Goal: Task Accomplishment & Management: Manage account settings

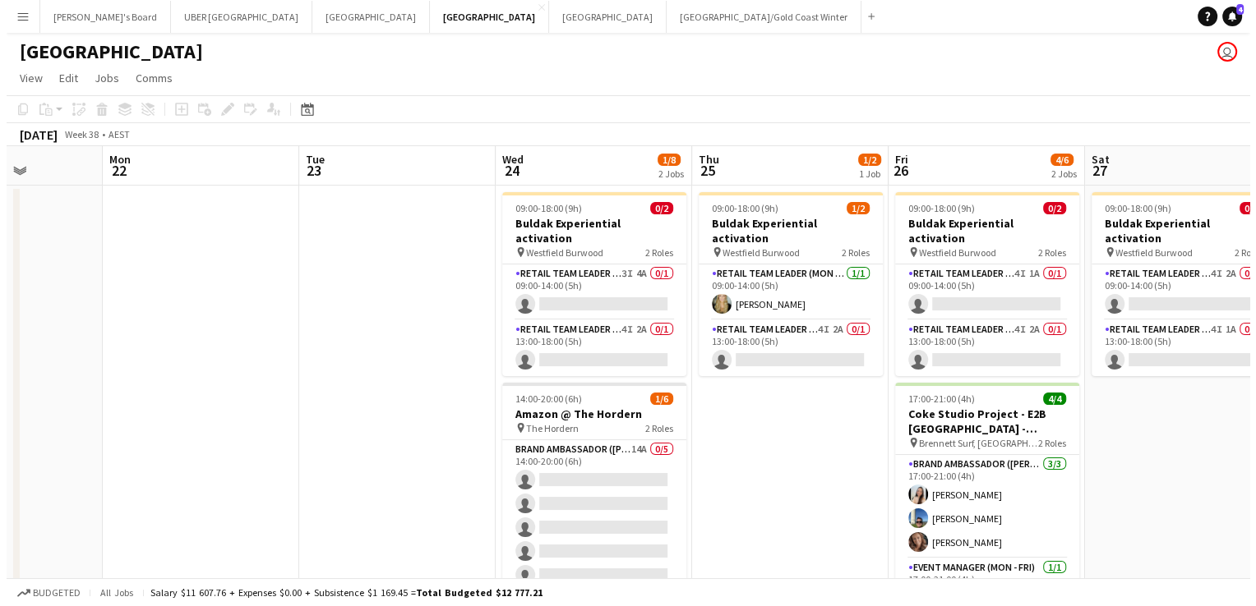
scroll to position [0, 484]
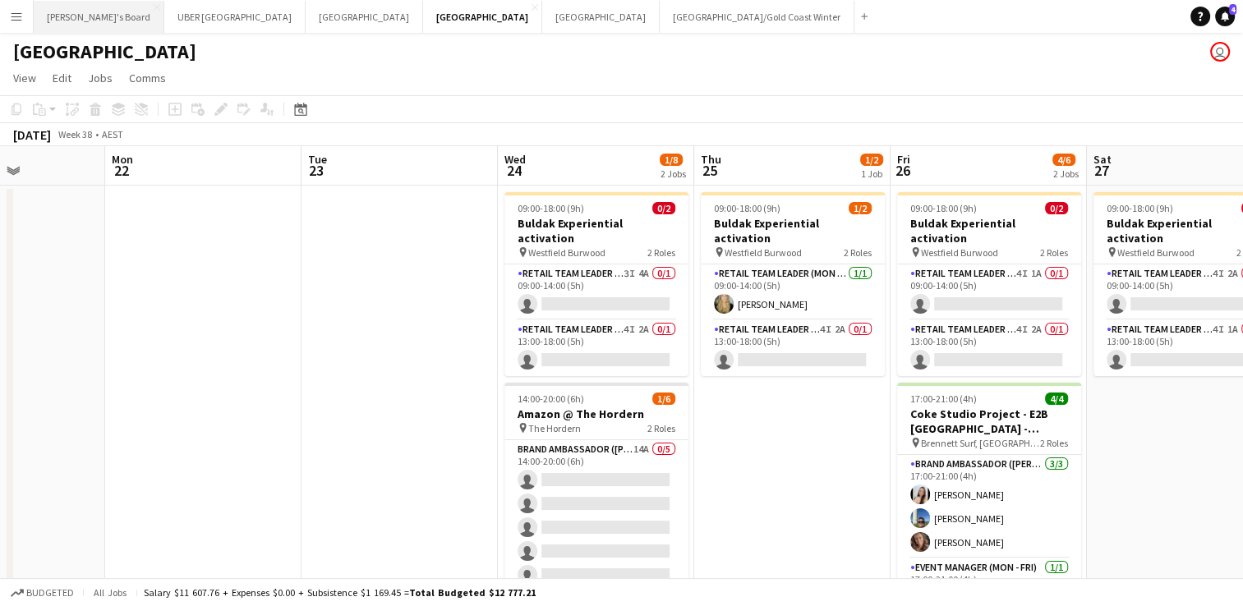
click at [69, 12] on button "Tennille's Board Close" at bounding box center [99, 17] width 131 height 32
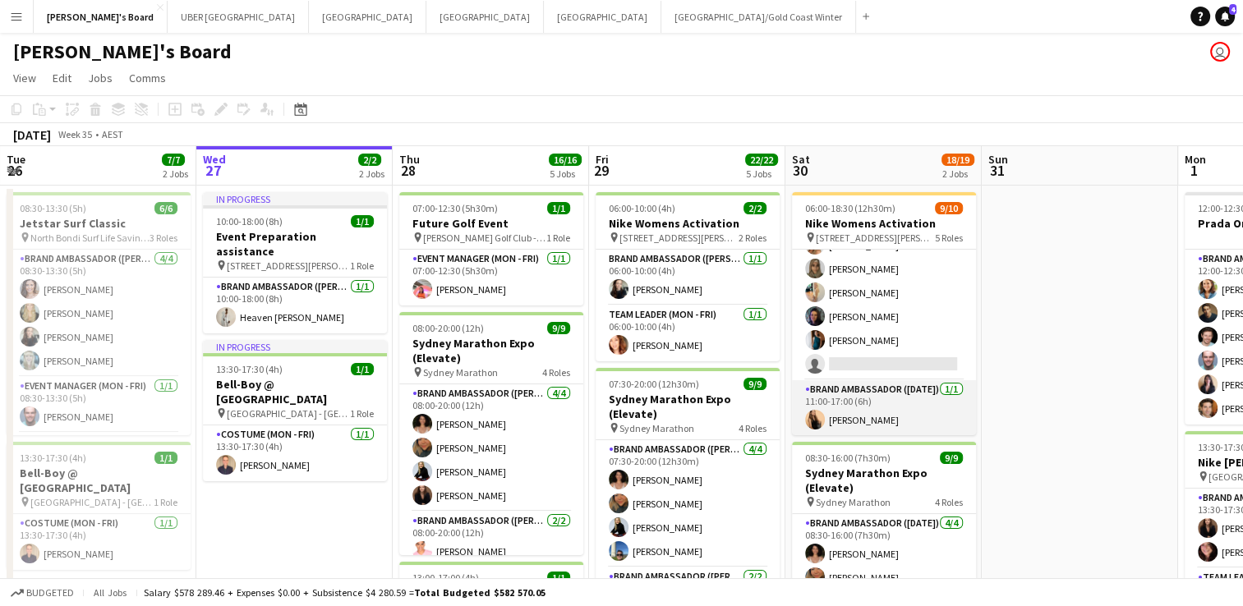
click at [836, 414] on app-card-role "Brand Ambassador ([DATE]) [DATE] 11:00-17:00 (6h) [PERSON_NAME]" at bounding box center [884, 408] width 184 height 56
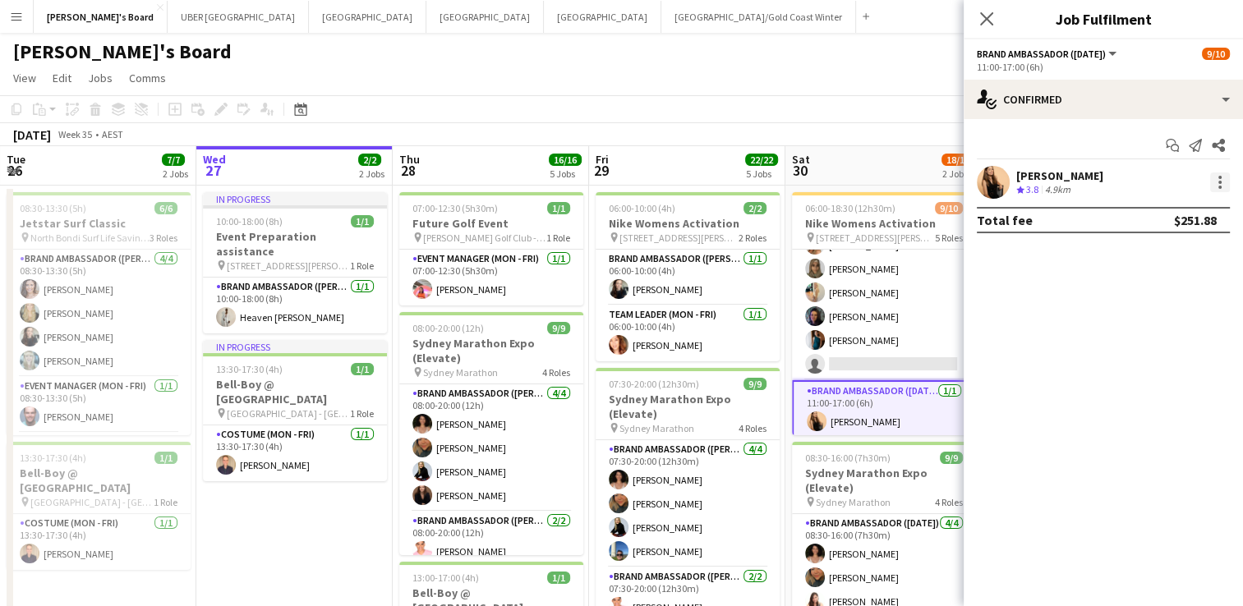
click at [1216, 179] on div at bounding box center [1220, 183] width 20 height 20
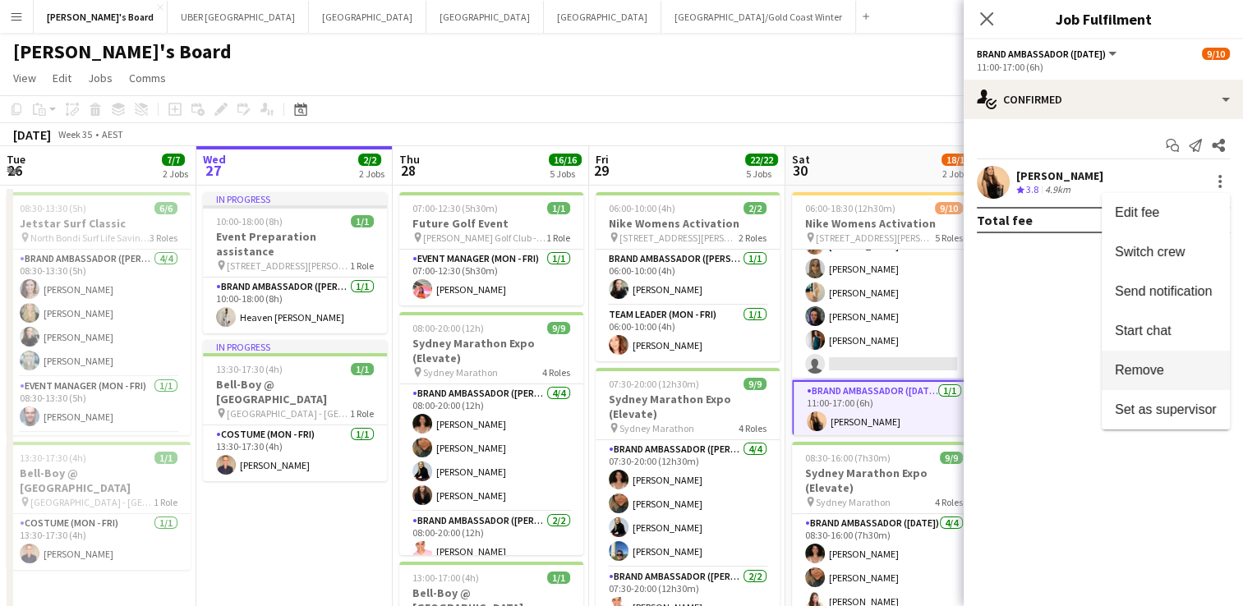
click at [1149, 371] on span "Remove" at bounding box center [1139, 370] width 49 height 14
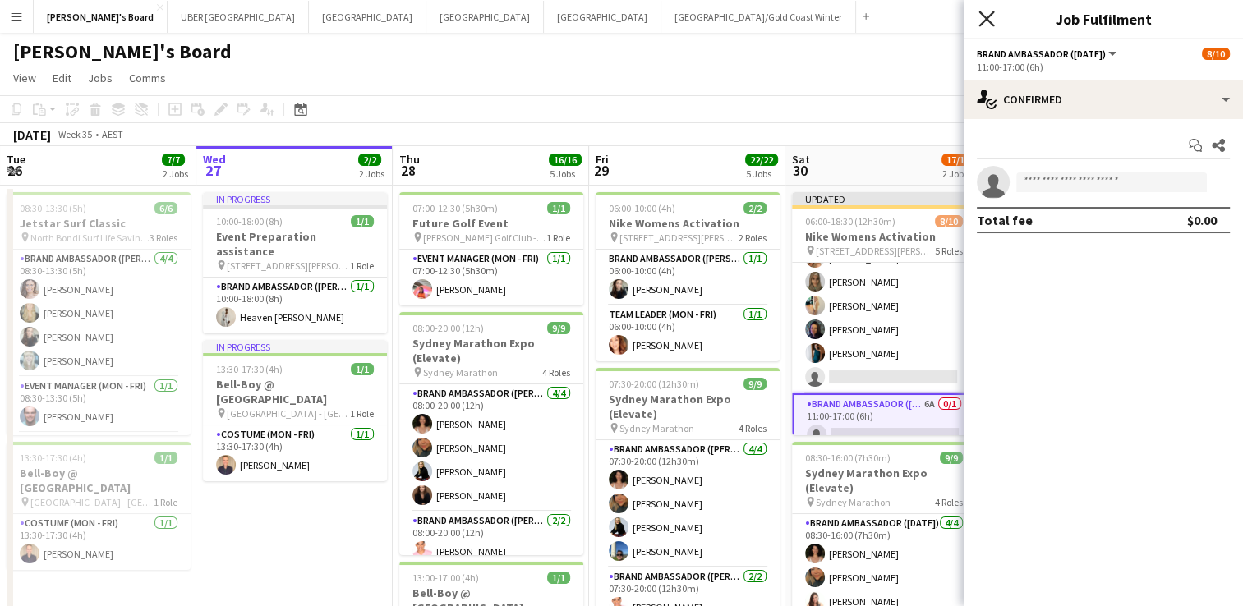
click at [983, 15] on icon at bounding box center [987, 19] width 16 height 16
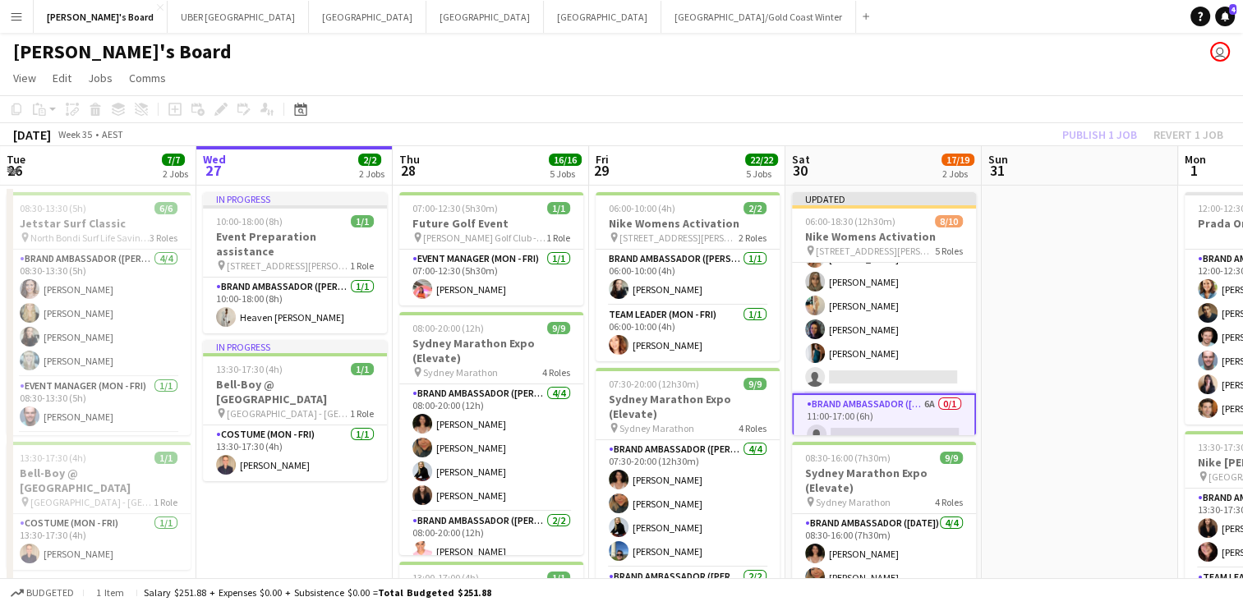
click at [1141, 111] on app-toolbar "Copy Paste Paste Ctrl+V Paste with crew Ctrl+Shift+V Paste linked Job [GEOGRAPH…" at bounding box center [621, 109] width 1243 height 28
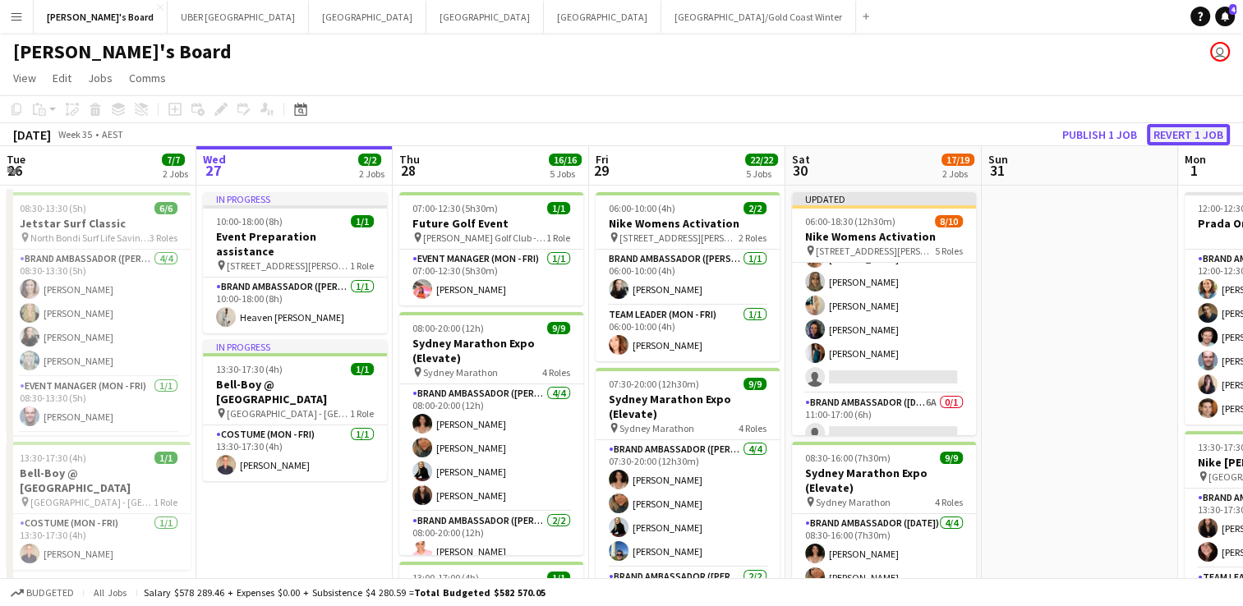
click at [1186, 137] on button "Revert 1 job" at bounding box center [1188, 134] width 83 height 21
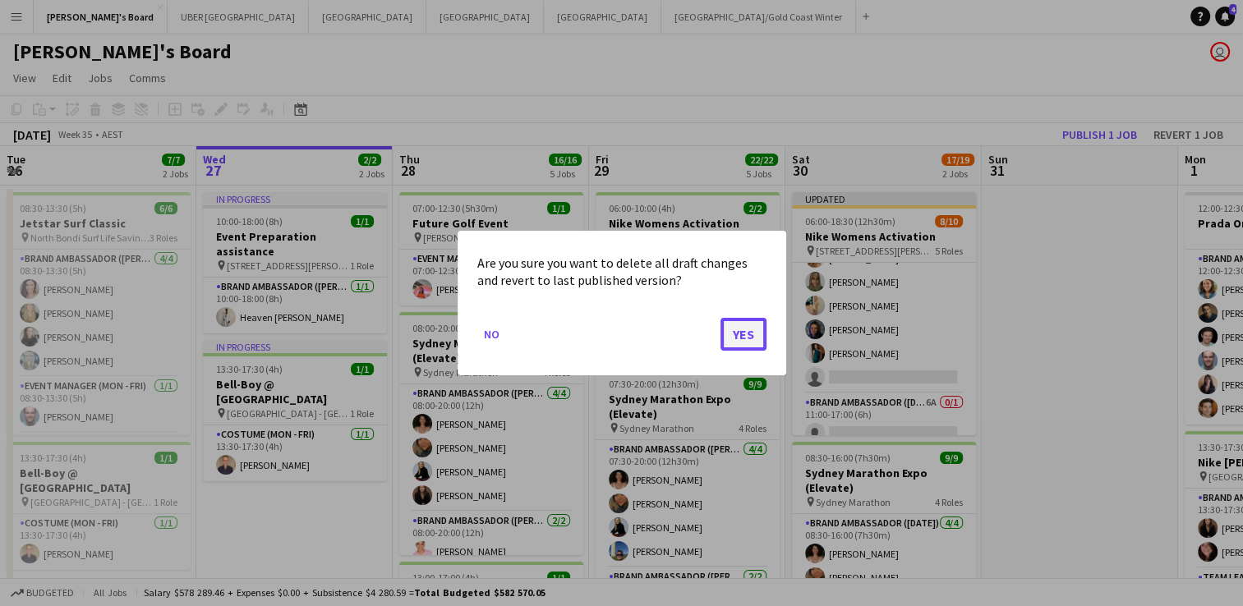
click at [751, 324] on button "Yes" at bounding box center [744, 334] width 46 height 33
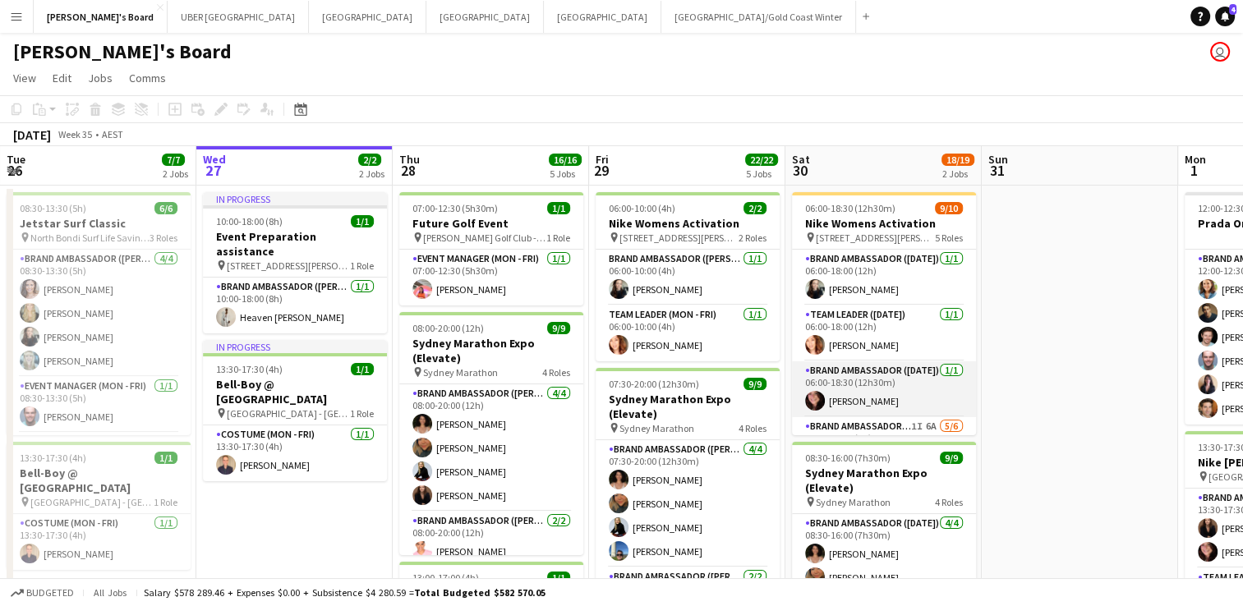
scroll to position [212, 0]
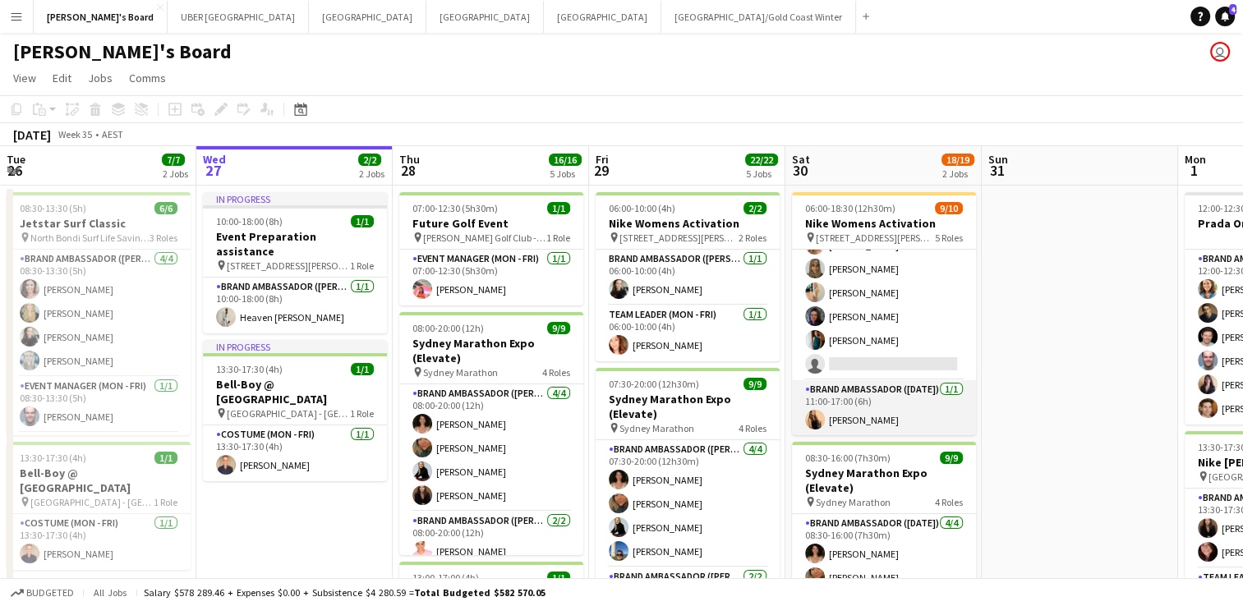
click at [851, 416] on app-card-role "Brand Ambassador ([DATE]) [DATE] 11:00-17:00 (6h) [PERSON_NAME]" at bounding box center [884, 408] width 184 height 56
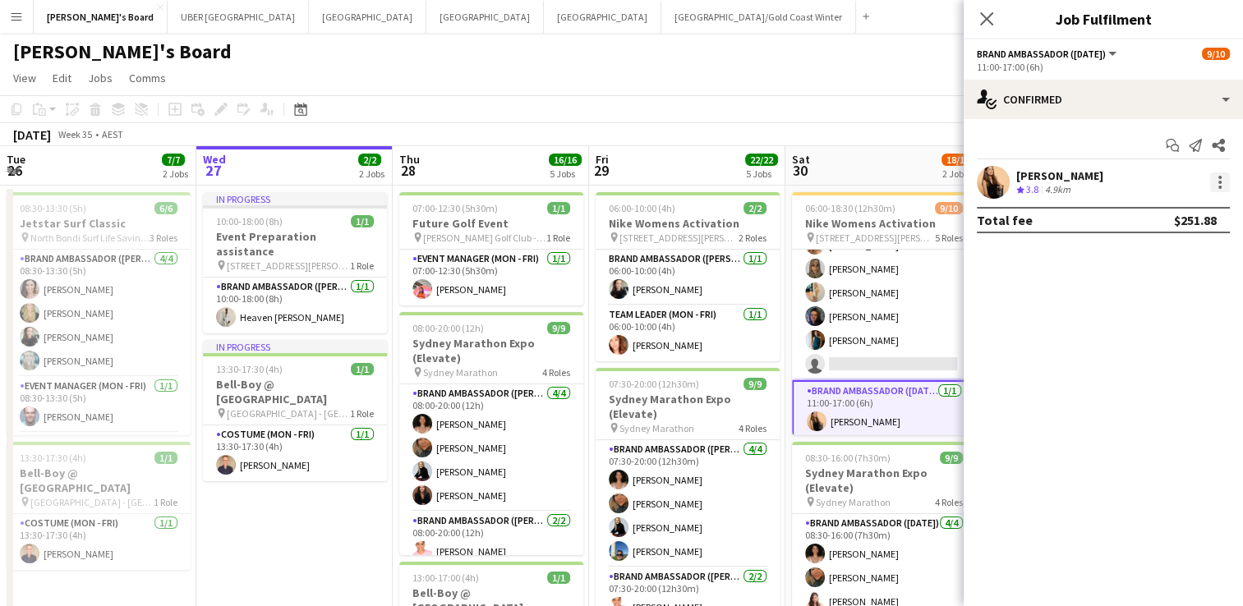
click at [1221, 174] on div at bounding box center [1220, 183] width 20 height 20
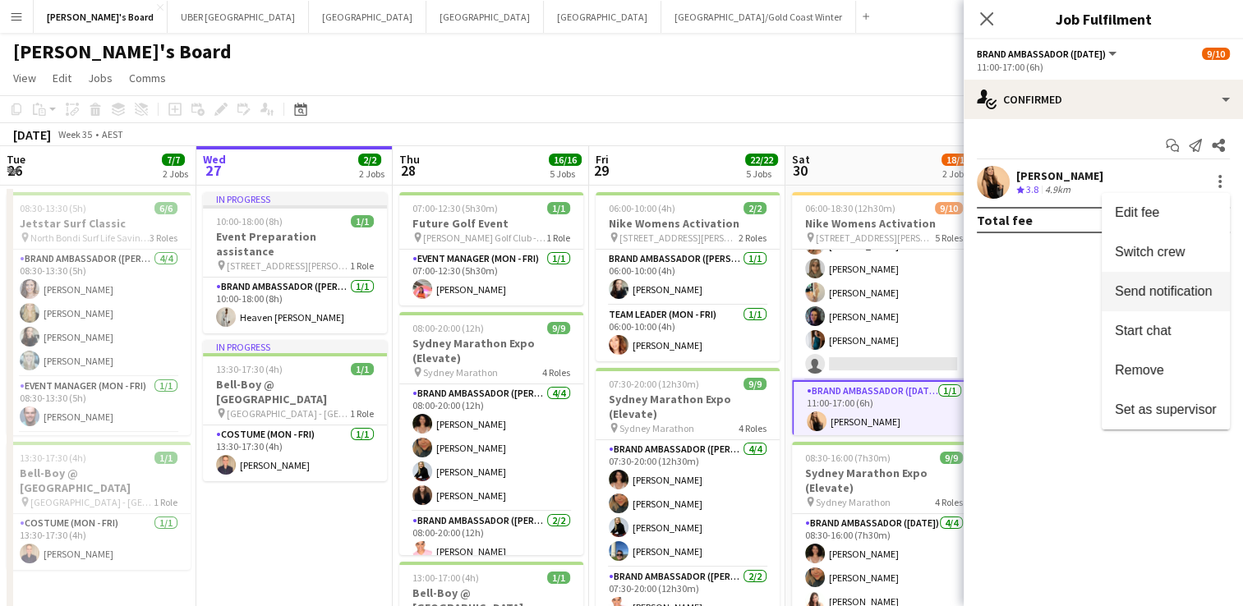
click at [1175, 291] on span "Send notification" at bounding box center [1163, 291] width 97 height 14
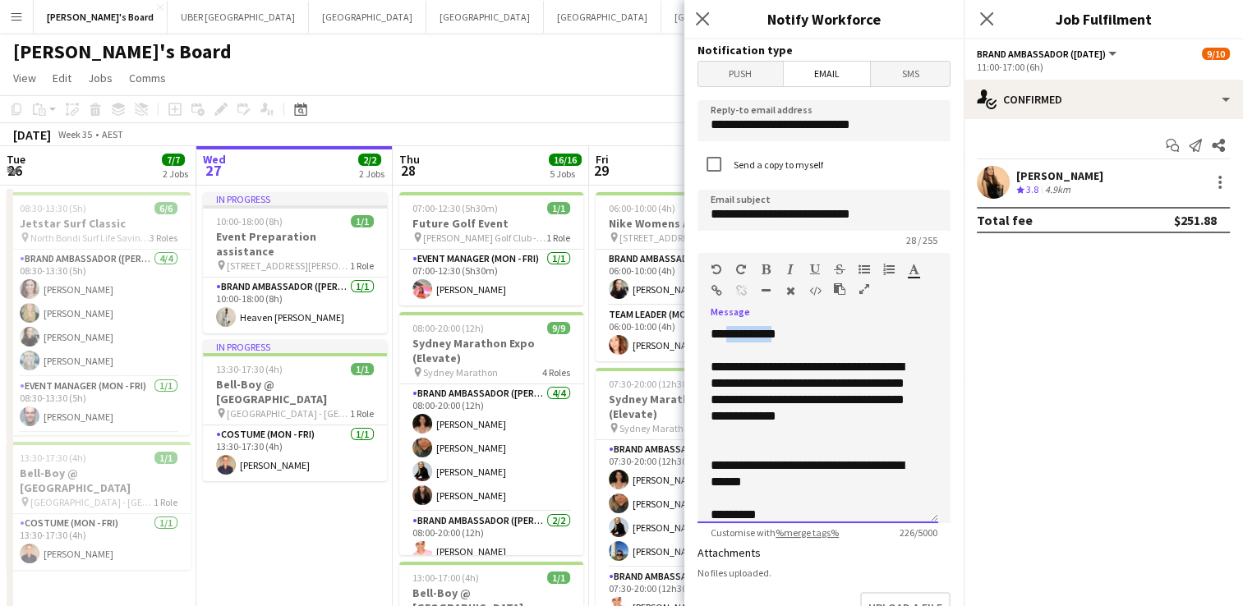
drag, startPoint x: 777, startPoint y: 334, endPoint x: 725, endPoint y: 332, distance: 52.6
click at [725, 332] on div "**********" at bounding box center [818, 424] width 241 height 197
click at [730, 334] on div "**********" at bounding box center [818, 424] width 241 height 197
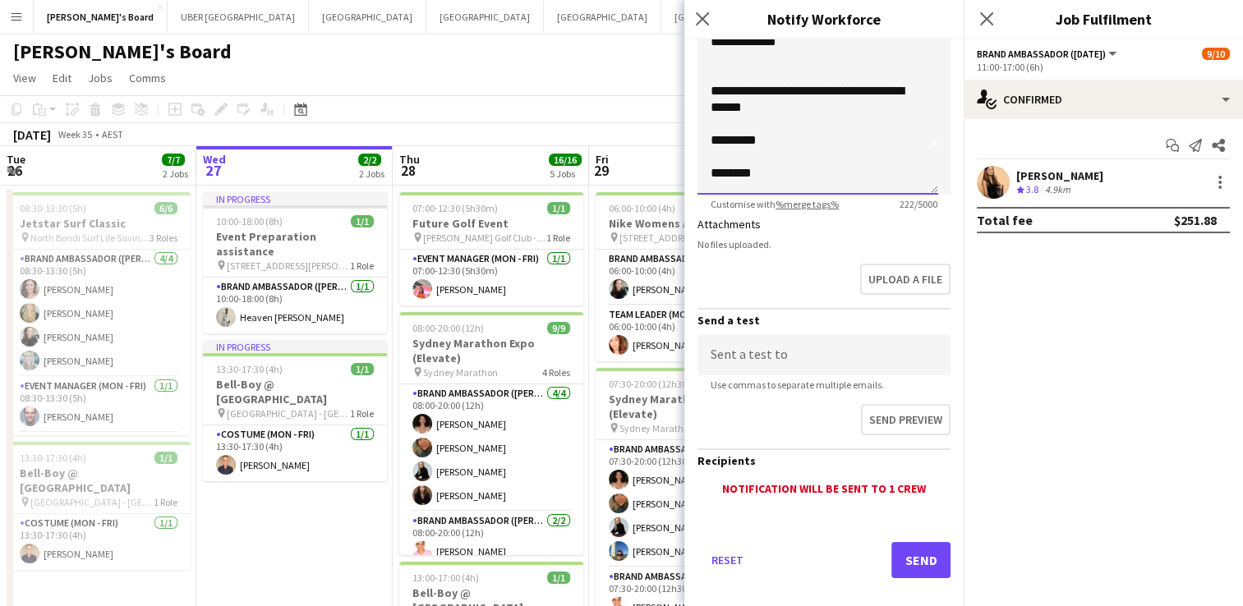
scroll to position [343, 0]
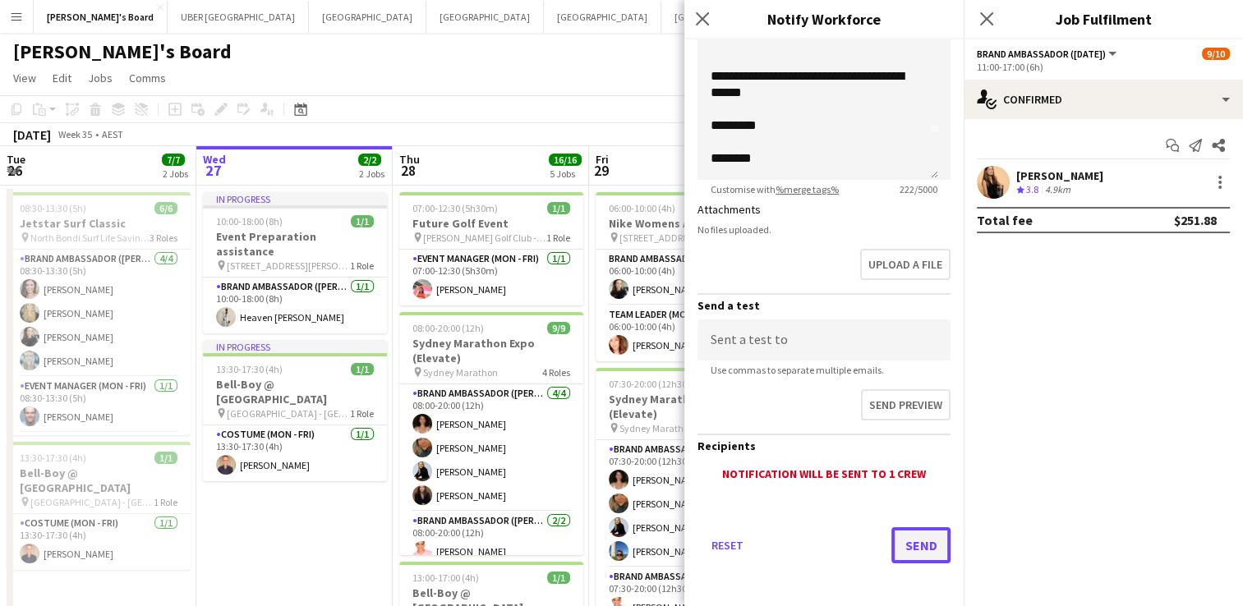
click at [901, 541] on button "Send" at bounding box center [921, 546] width 59 height 36
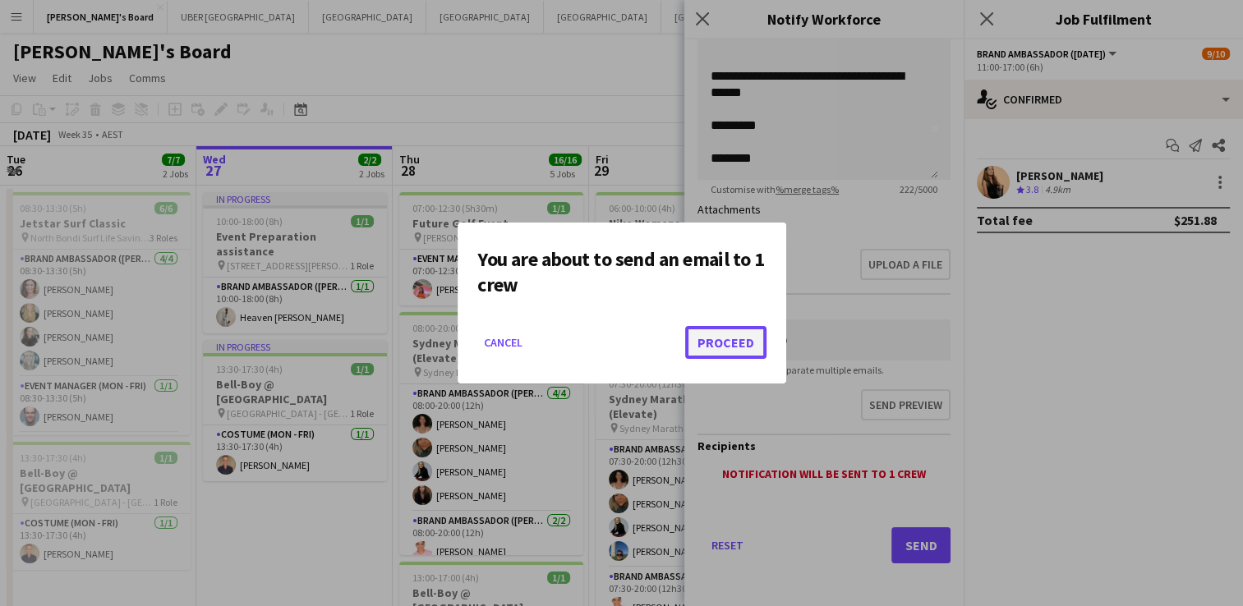
click at [711, 343] on button "Proceed" at bounding box center [725, 342] width 81 height 33
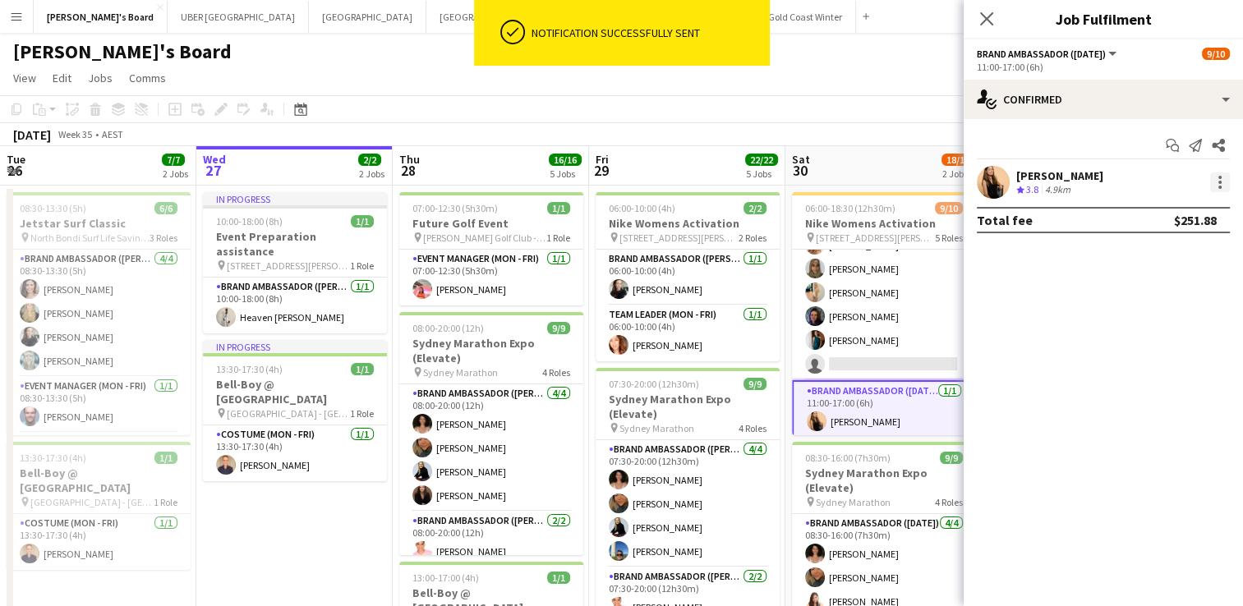
click at [1224, 177] on div at bounding box center [1220, 183] width 20 height 20
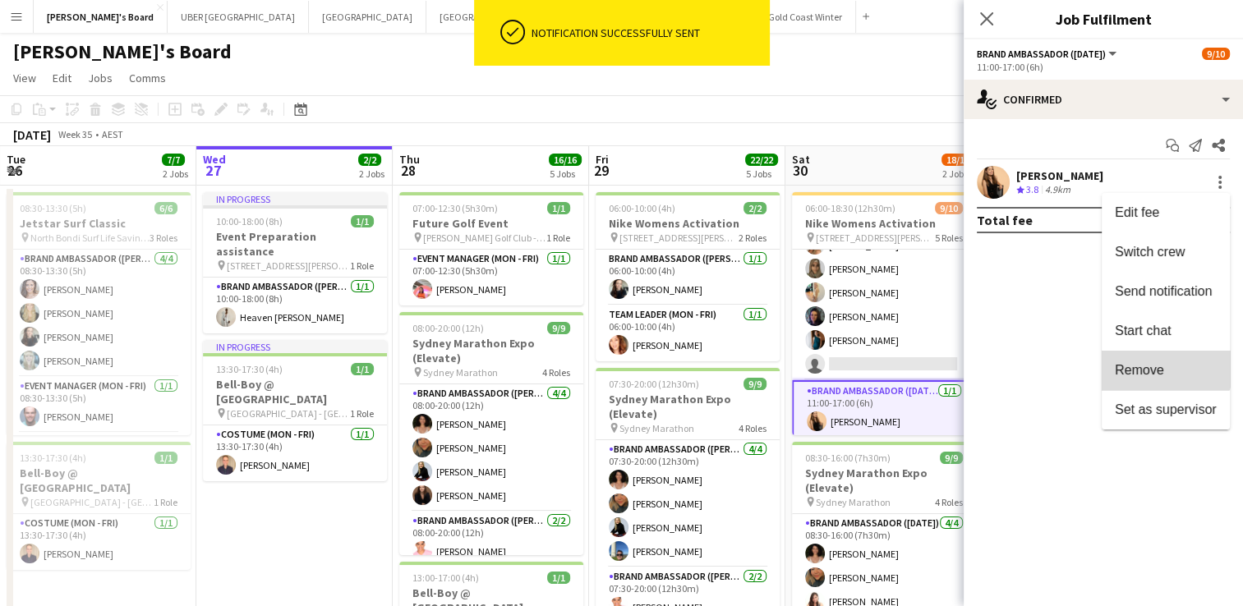
click at [1136, 357] on button "Remove" at bounding box center [1166, 370] width 128 height 39
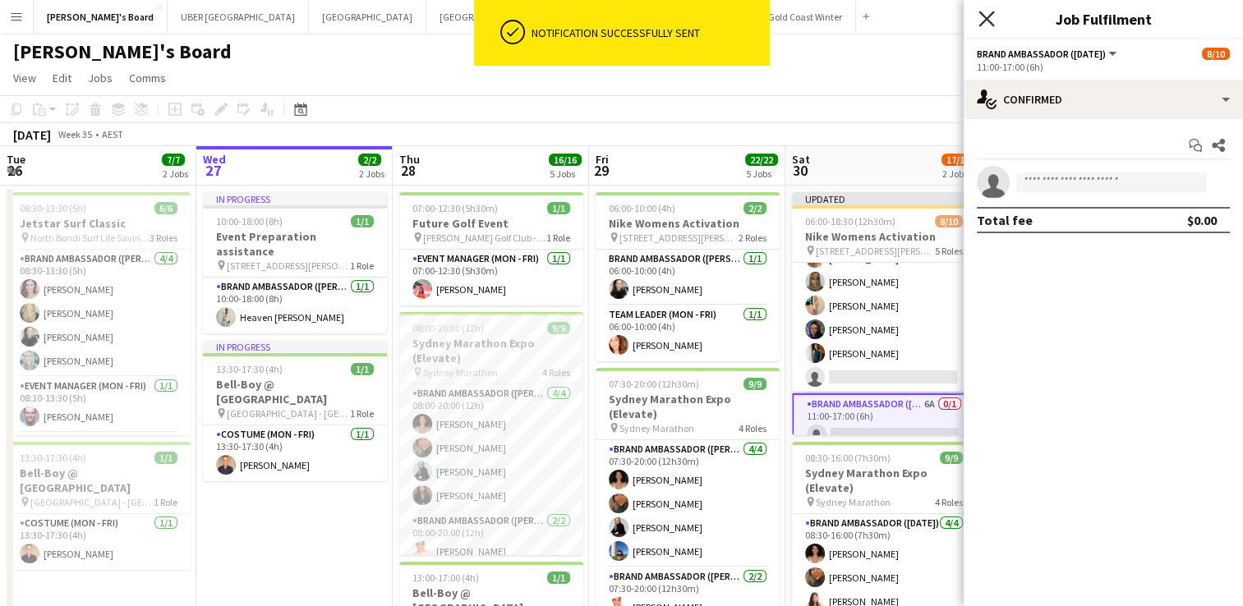
click at [987, 21] on icon "Close pop-in" at bounding box center [987, 19] width 16 height 16
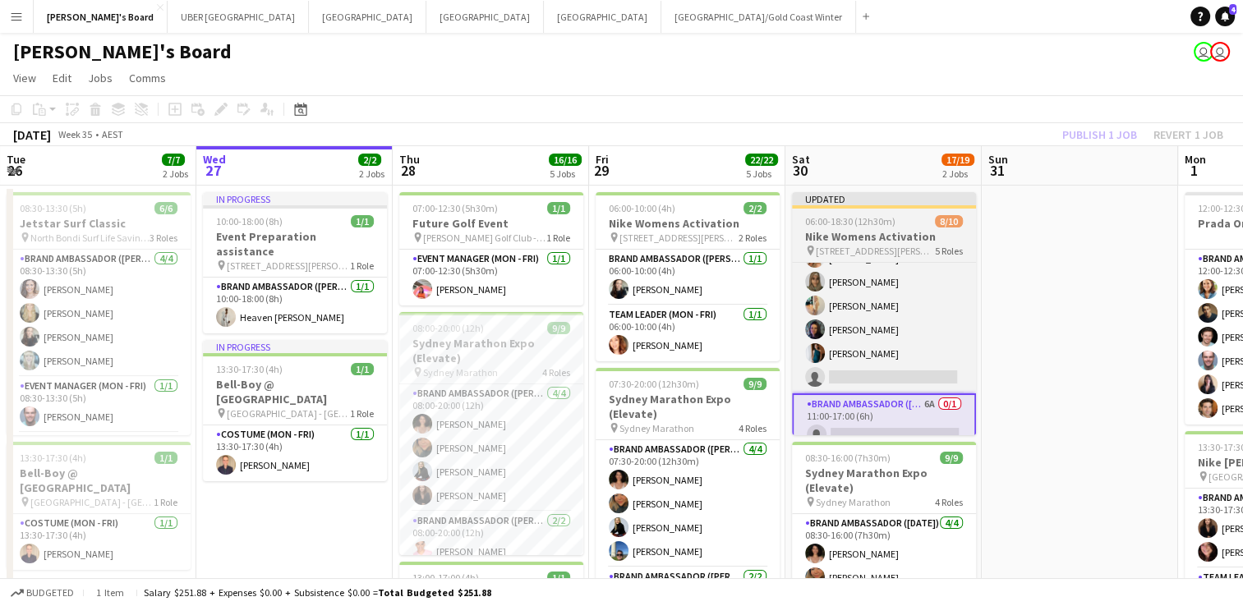
click at [886, 218] on span "06:00-18:30 (12h30m)" at bounding box center [850, 221] width 90 height 12
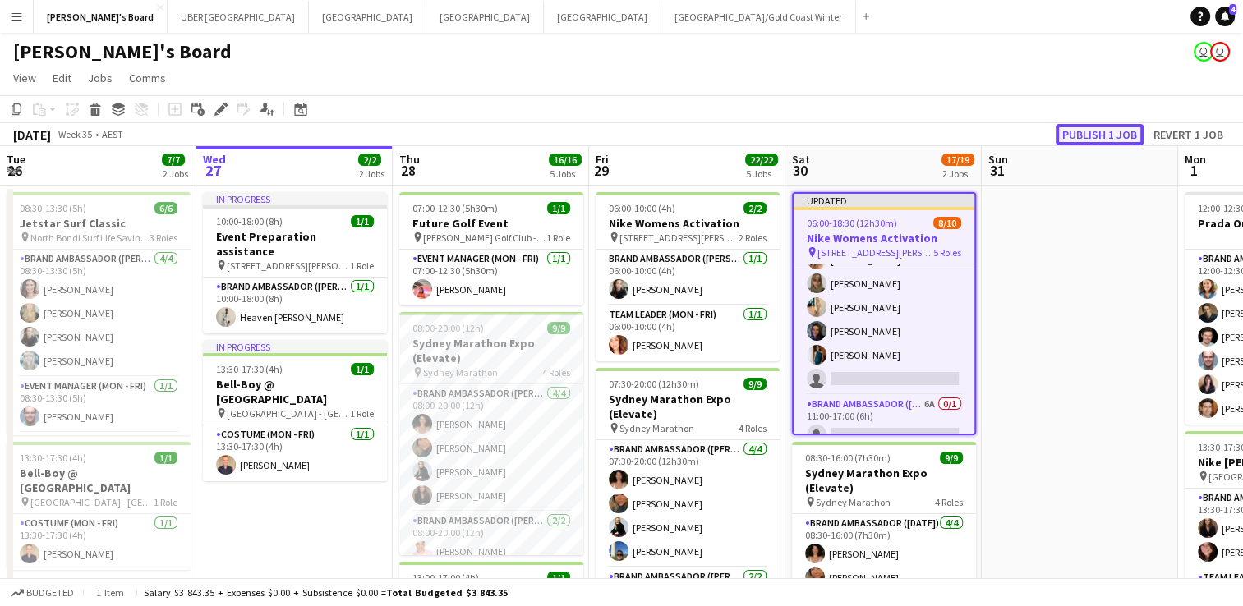
click at [1121, 127] on button "Publish 1 job" at bounding box center [1100, 134] width 88 height 21
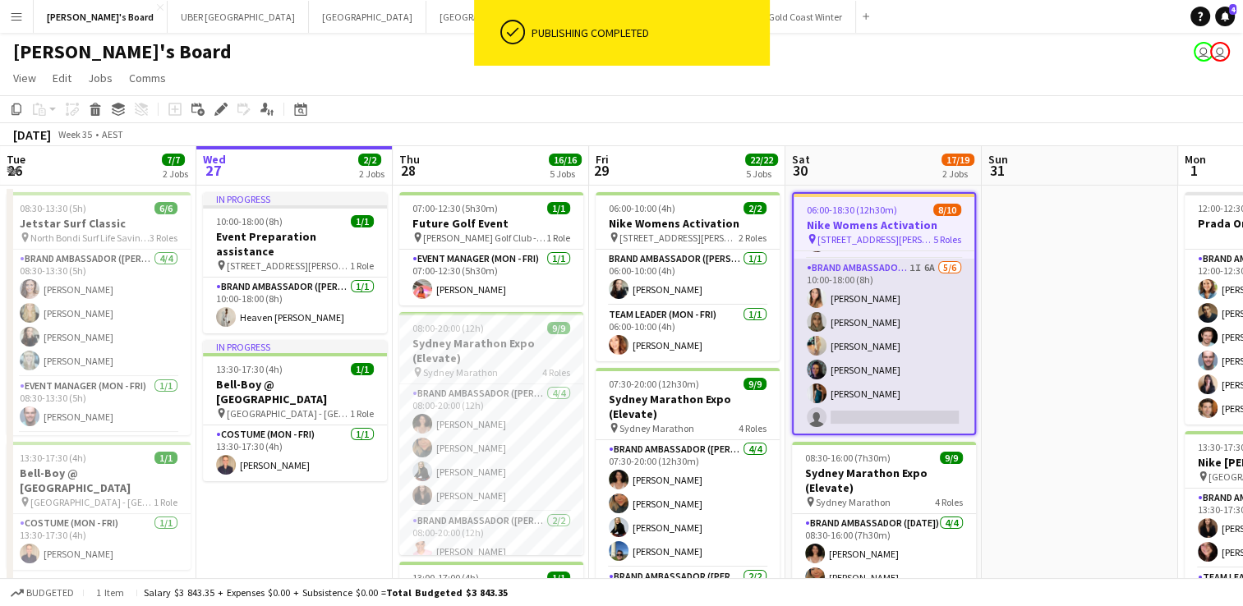
scroll to position [159, 0]
click at [853, 322] on app-card-role "Brand Ambassador ([DATE]) 1I 6A [DATE] 10:00-18:00 (8h) [PERSON_NAME] [PERSON_N…" at bounding box center [884, 347] width 181 height 175
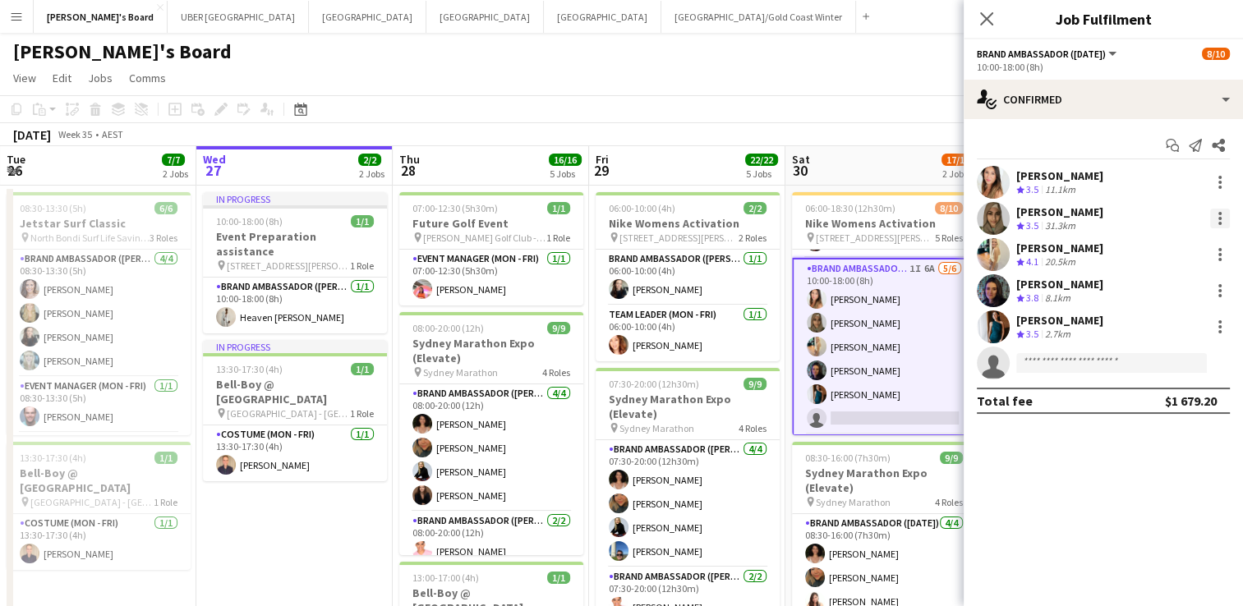
click at [1219, 219] on div at bounding box center [1220, 218] width 3 height 3
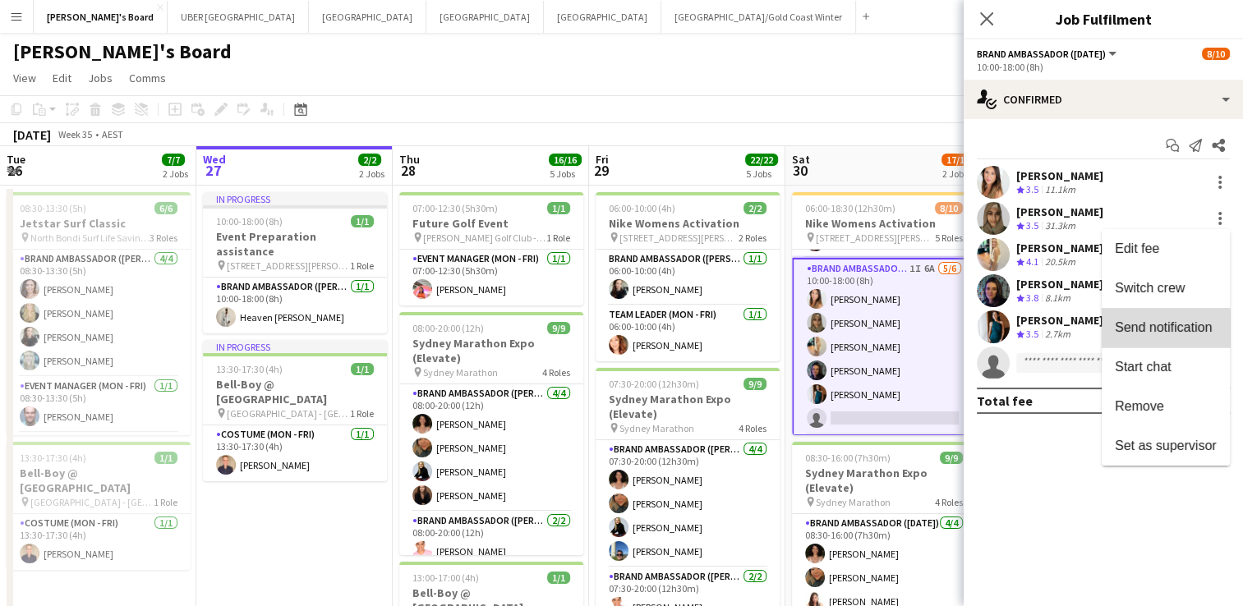
click at [1164, 332] on span "Send notification" at bounding box center [1163, 327] width 97 height 14
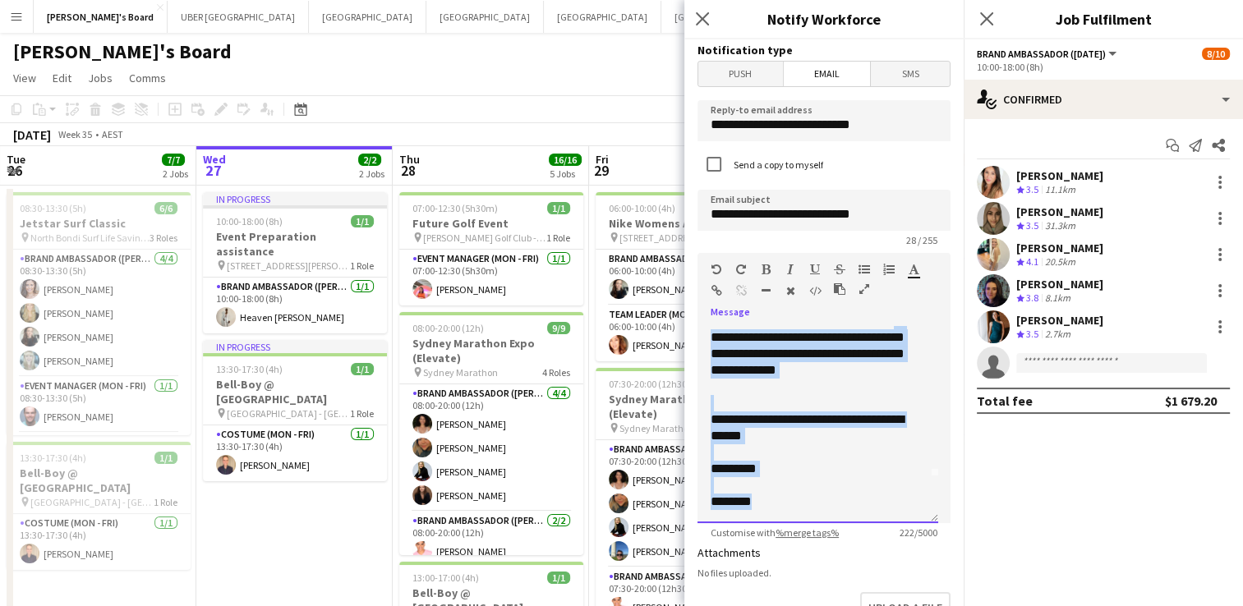
scroll to position [0, 0]
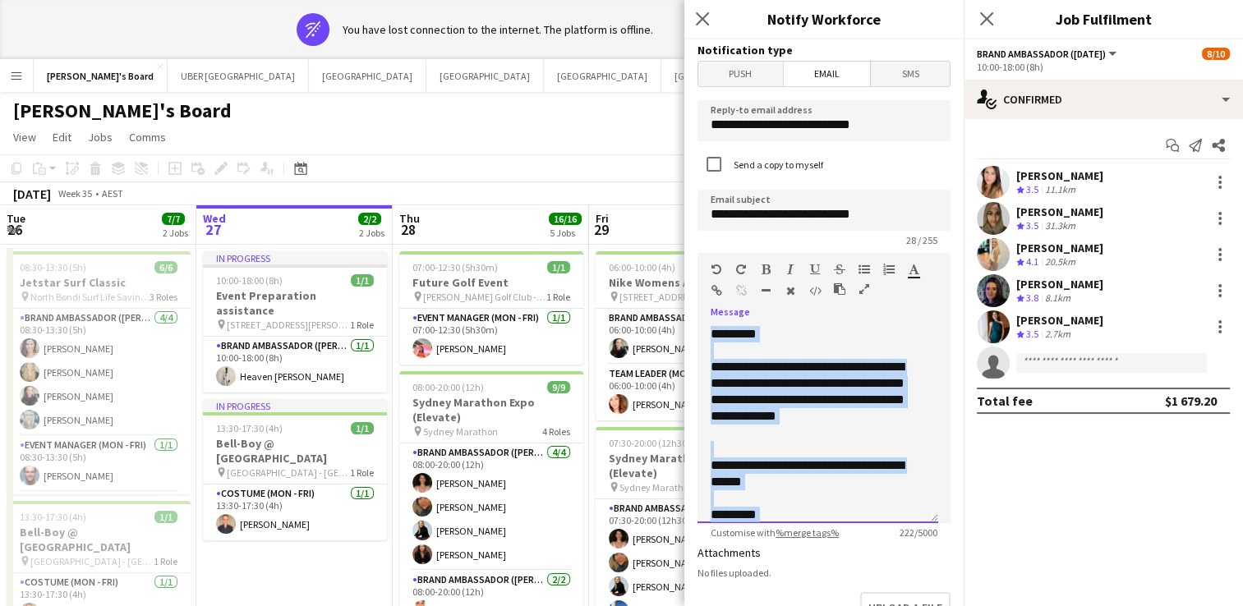
drag, startPoint x: 782, startPoint y: 505, endPoint x: 686, endPoint y: 302, distance: 224.6
click at [686, 302] on form "**********" at bounding box center [823, 496] width 279 height 914
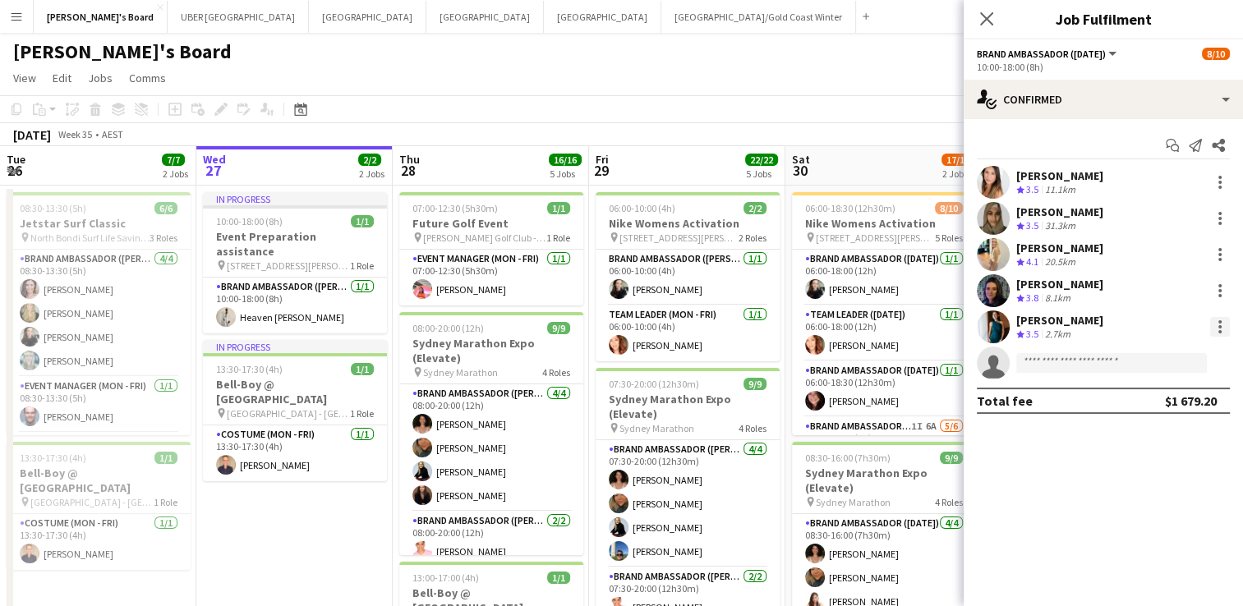
click at [1215, 320] on div at bounding box center [1220, 327] width 20 height 20
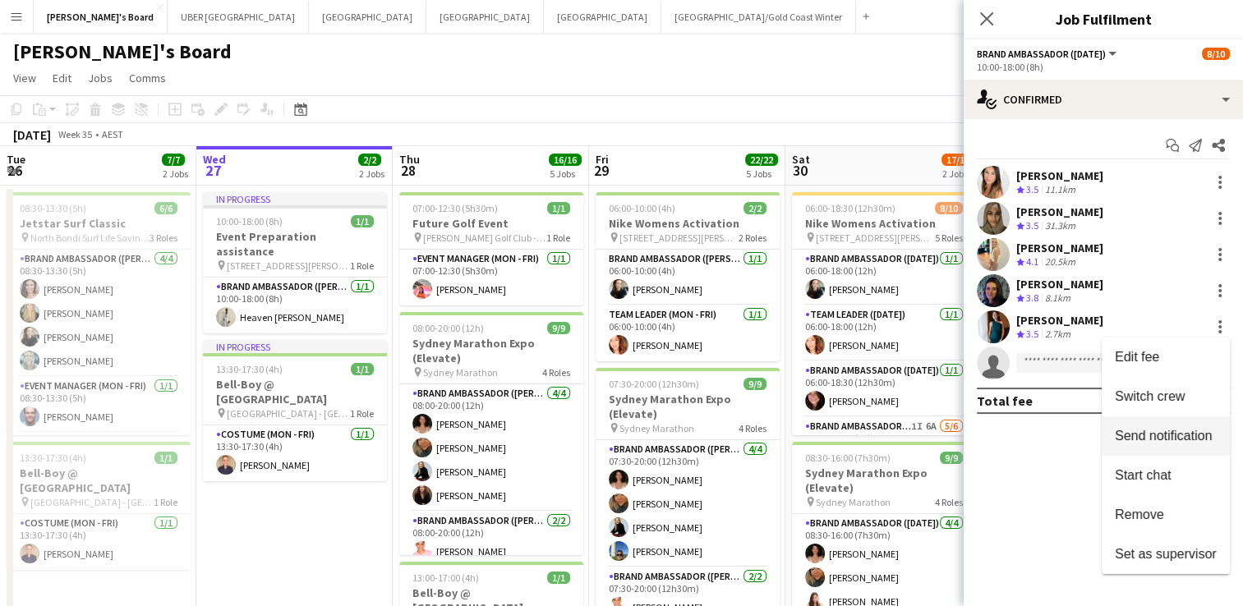
click at [1159, 439] on span "Send notification" at bounding box center [1163, 436] width 97 height 14
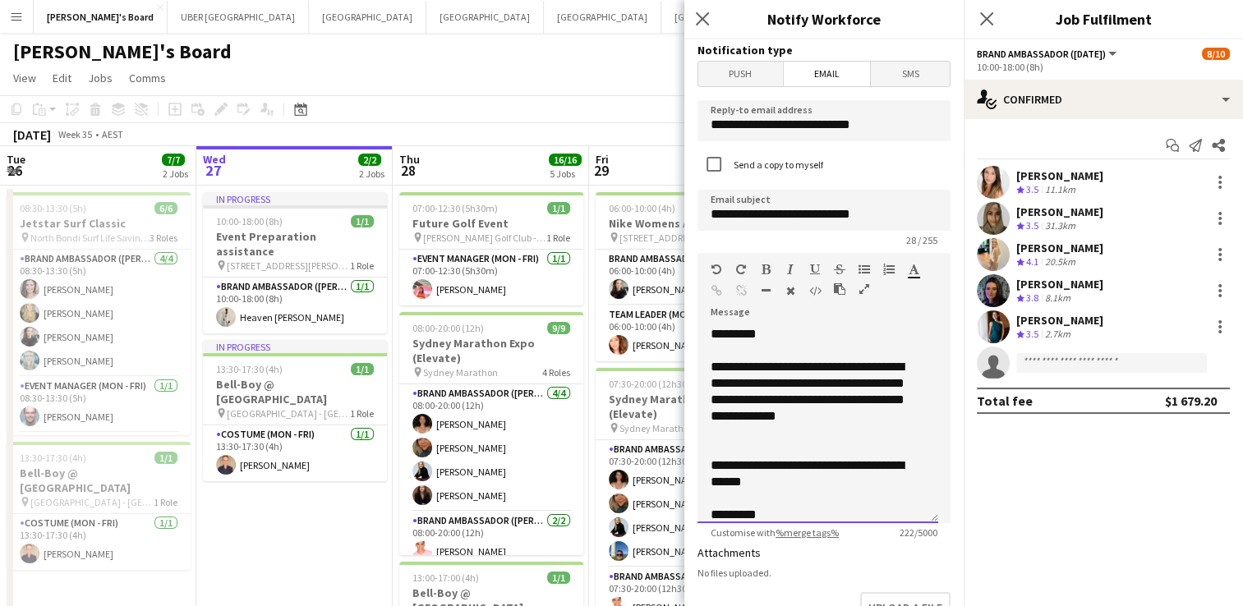
click at [754, 331] on div "**********" at bounding box center [818, 424] width 241 height 197
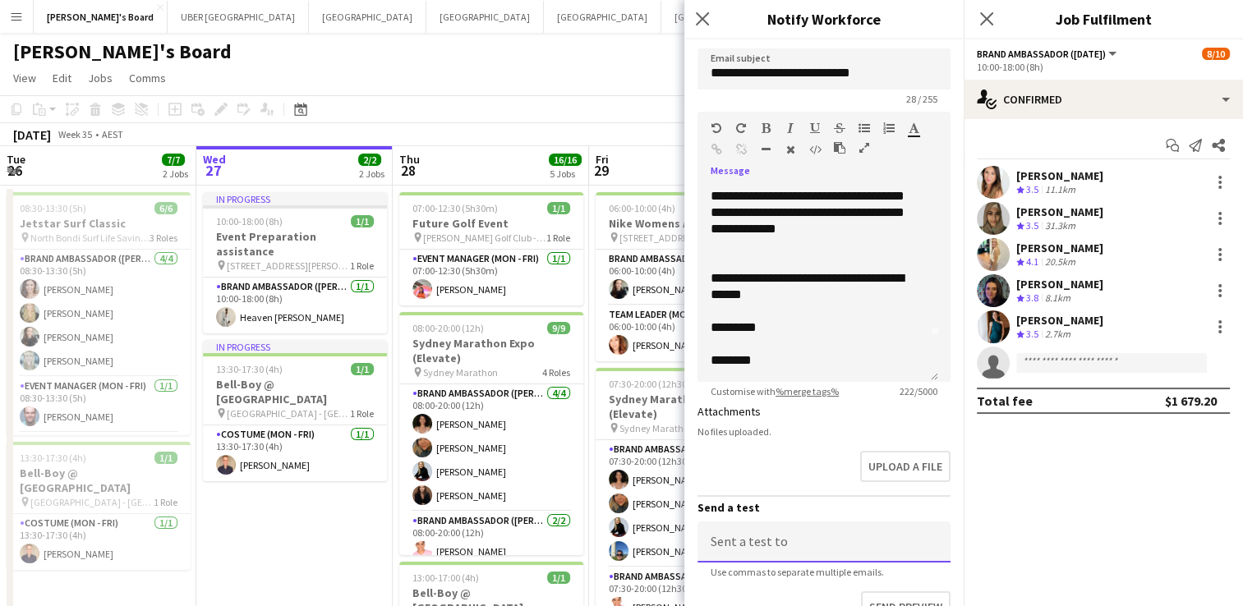
click at [794, 536] on input at bounding box center [824, 542] width 253 height 41
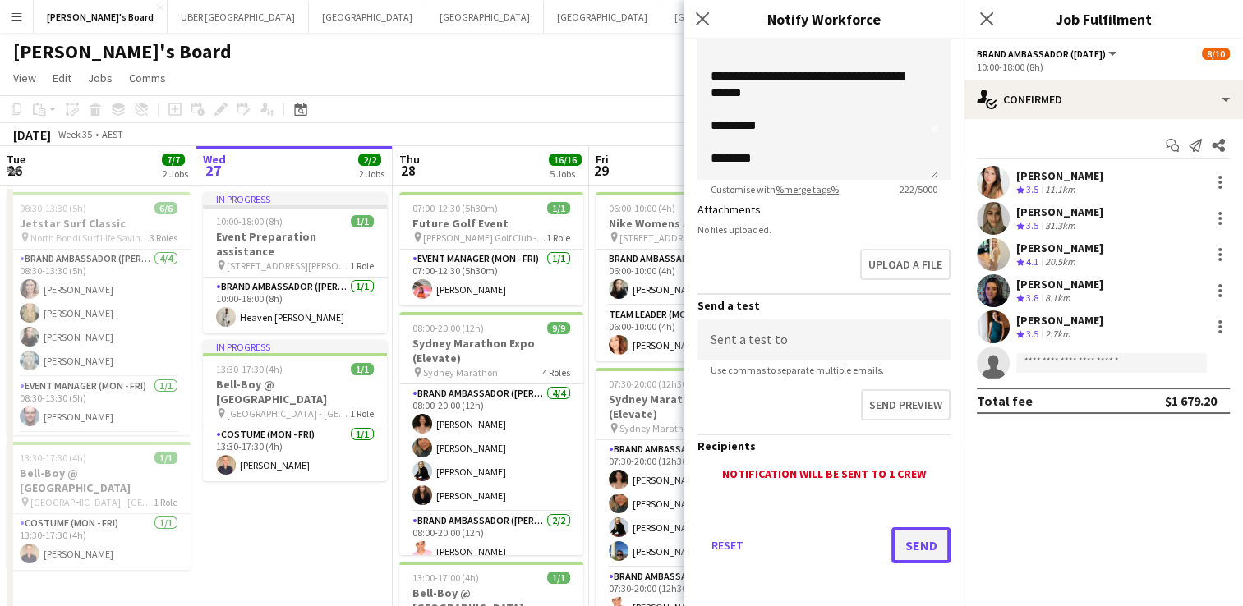
click at [904, 538] on button "Send" at bounding box center [921, 546] width 59 height 36
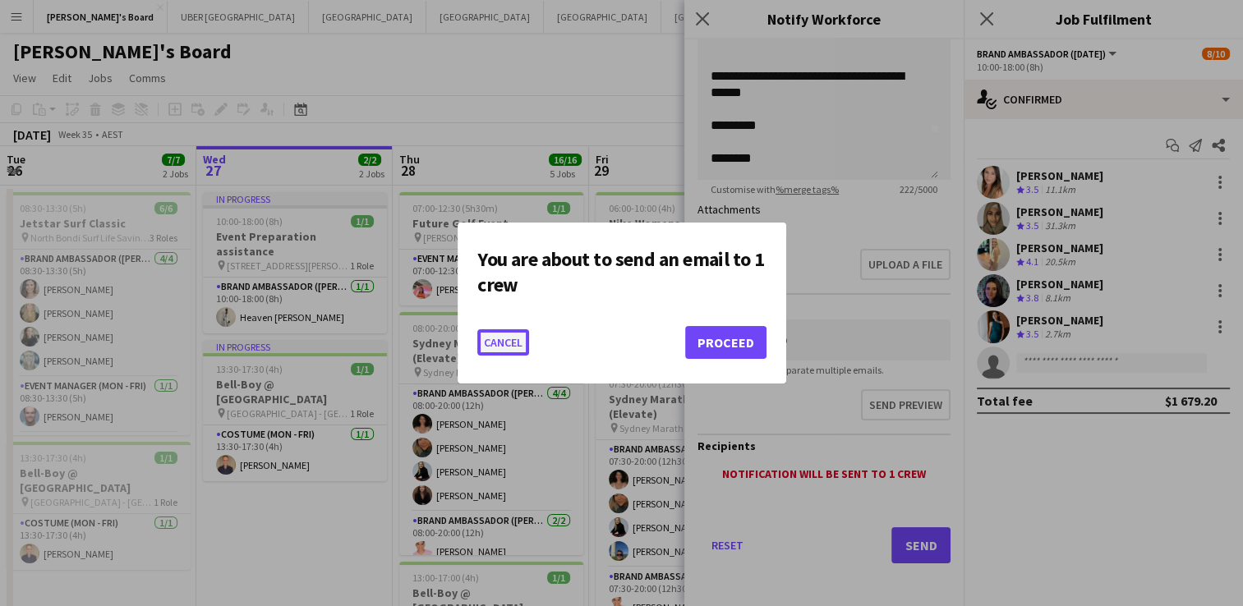
click at [516, 340] on button "Cancel" at bounding box center [503, 343] width 52 height 26
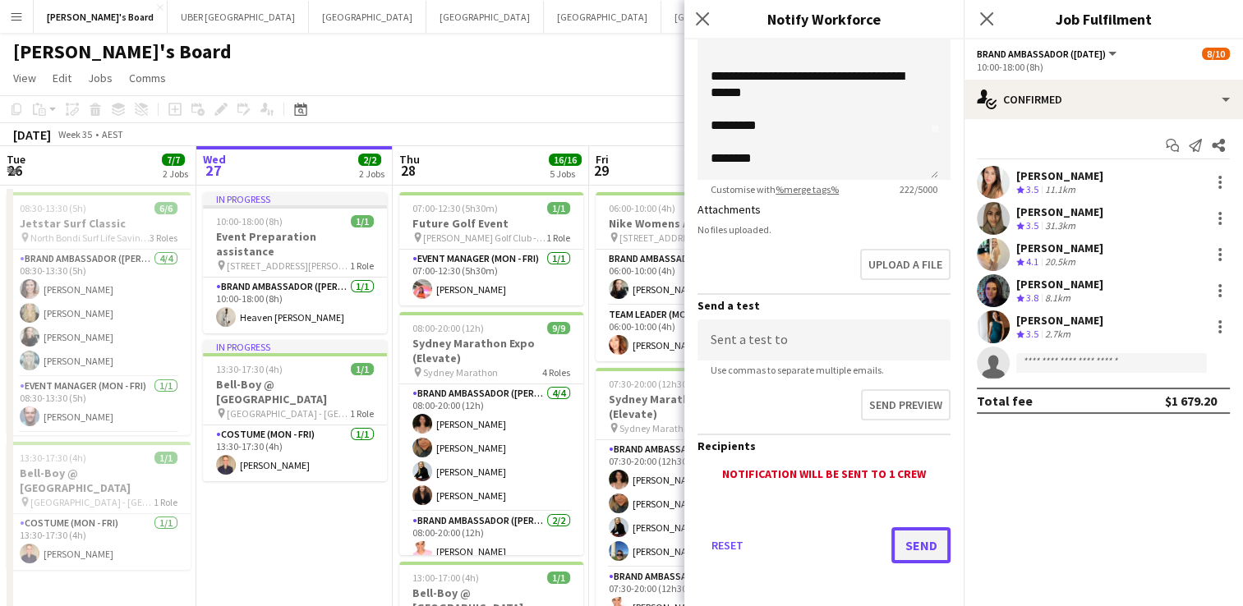
click at [900, 546] on button "Send" at bounding box center [921, 546] width 59 height 36
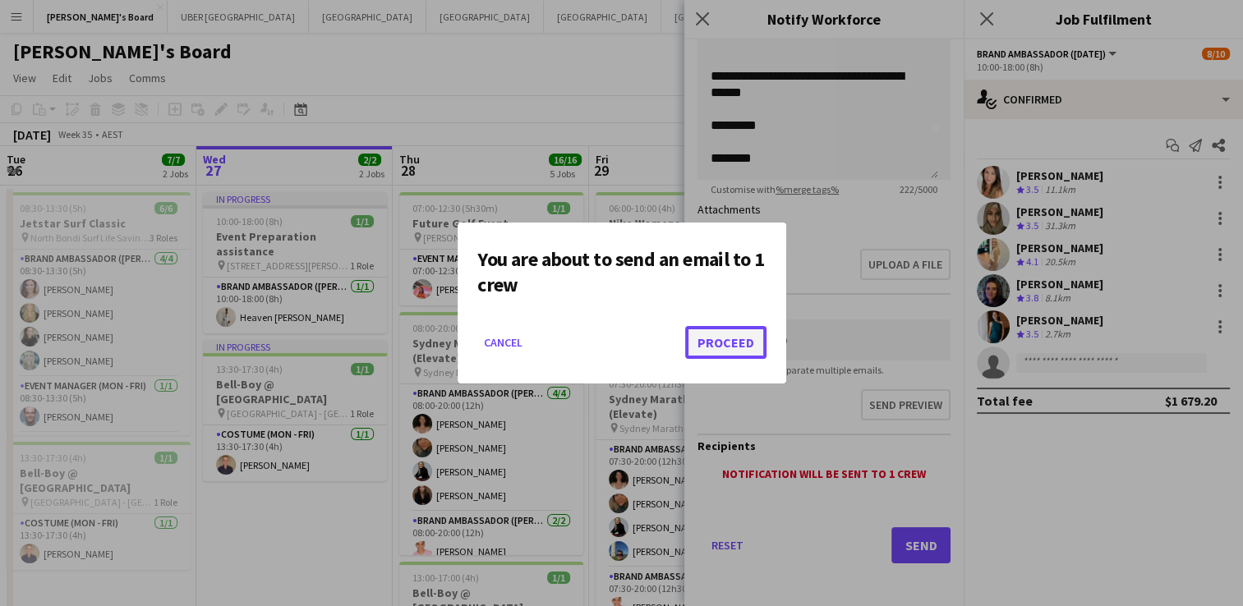
click at [727, 348] on button "Proceed" at bounding box center [725, 342] width 81 height 33
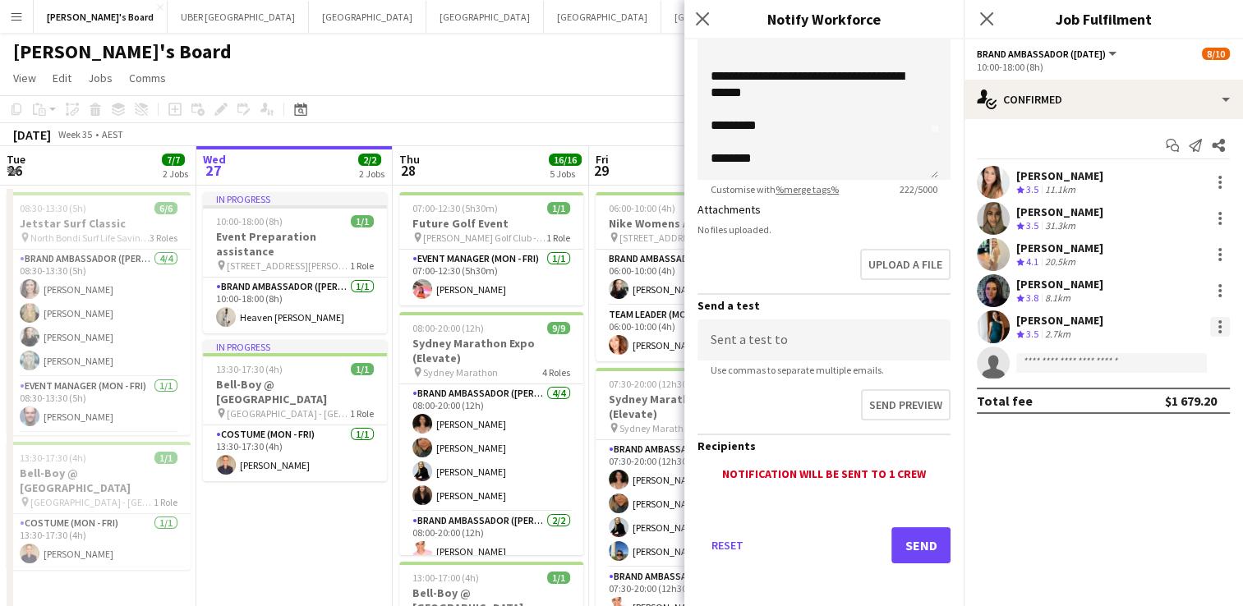
click at [1218, 325] on div at bounding box center [1220, 327] width 20 height 20
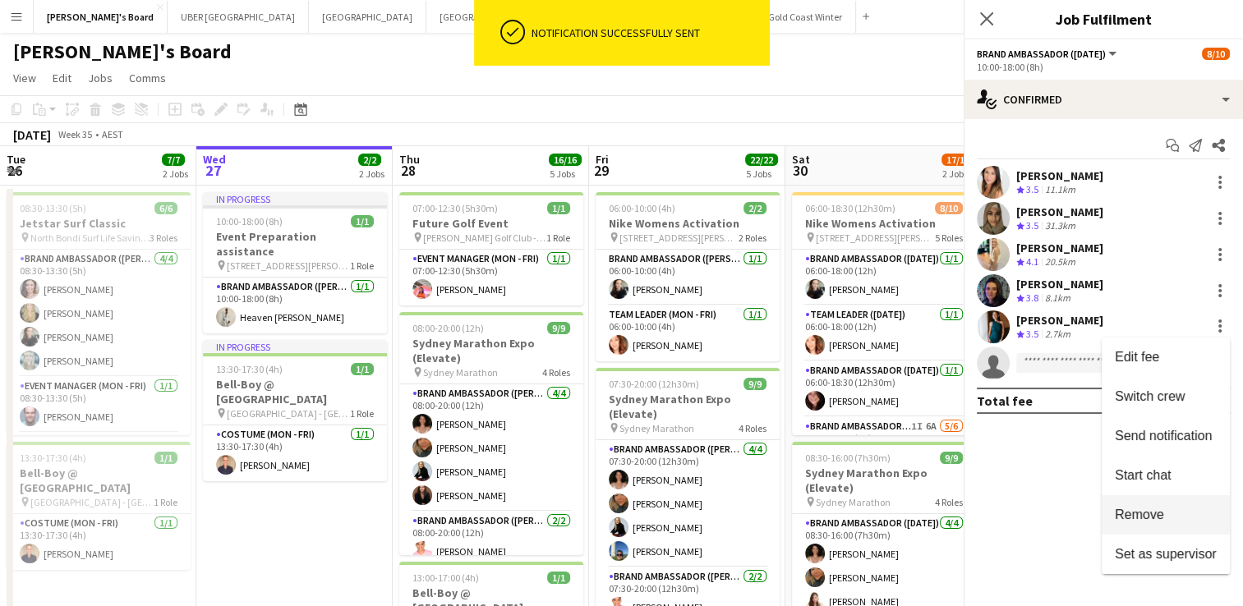
click at [1117, 514] on span "Remove" at bounding box center [1139, 515] width 49 height 14
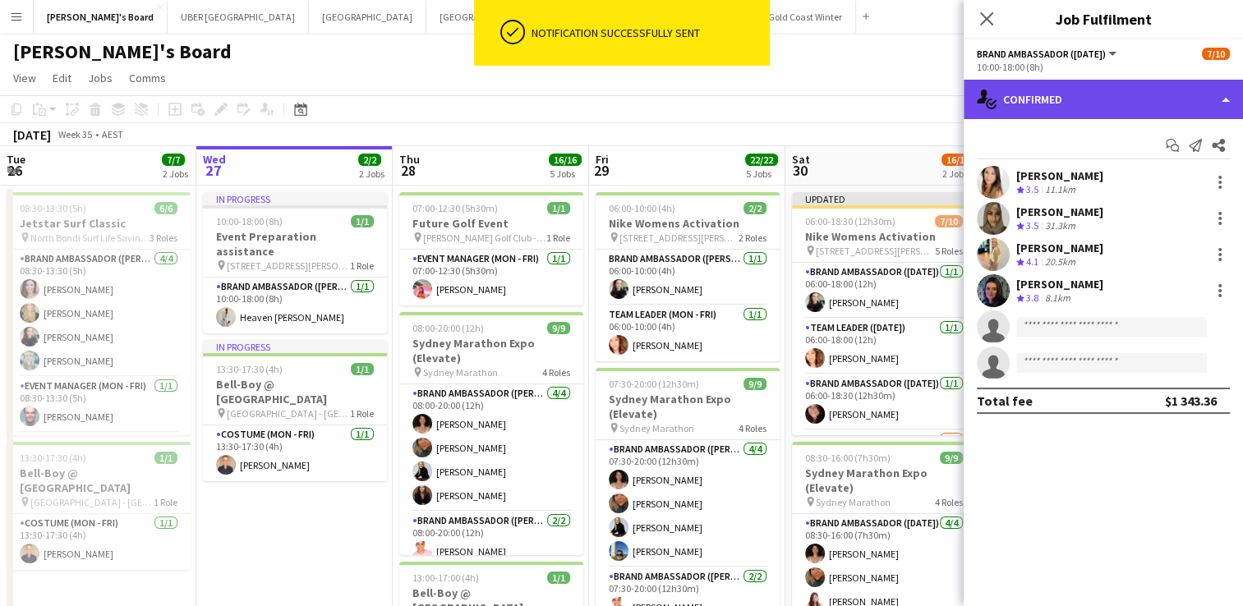
click at [1099, 98] on div "single-neutral-actions-check-2 Confirmed" at bounding box center [1103, 99] width 279 height 39
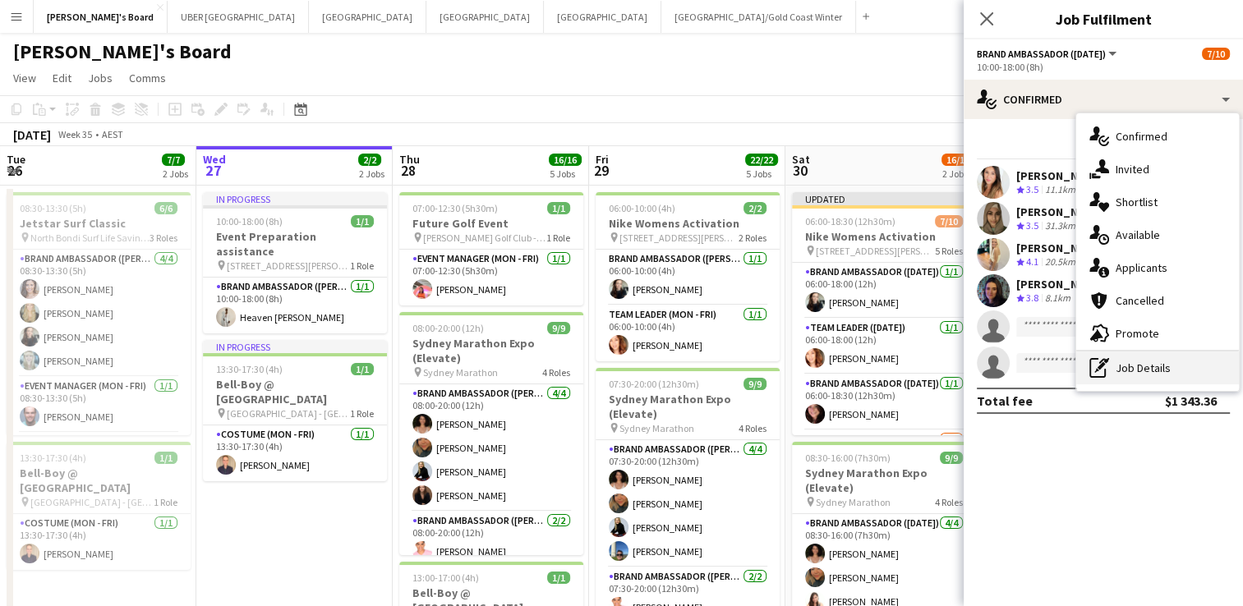
click at [1104, 375] on icon "pen-write" at bounding box center [1100, 368] width 20 height 20
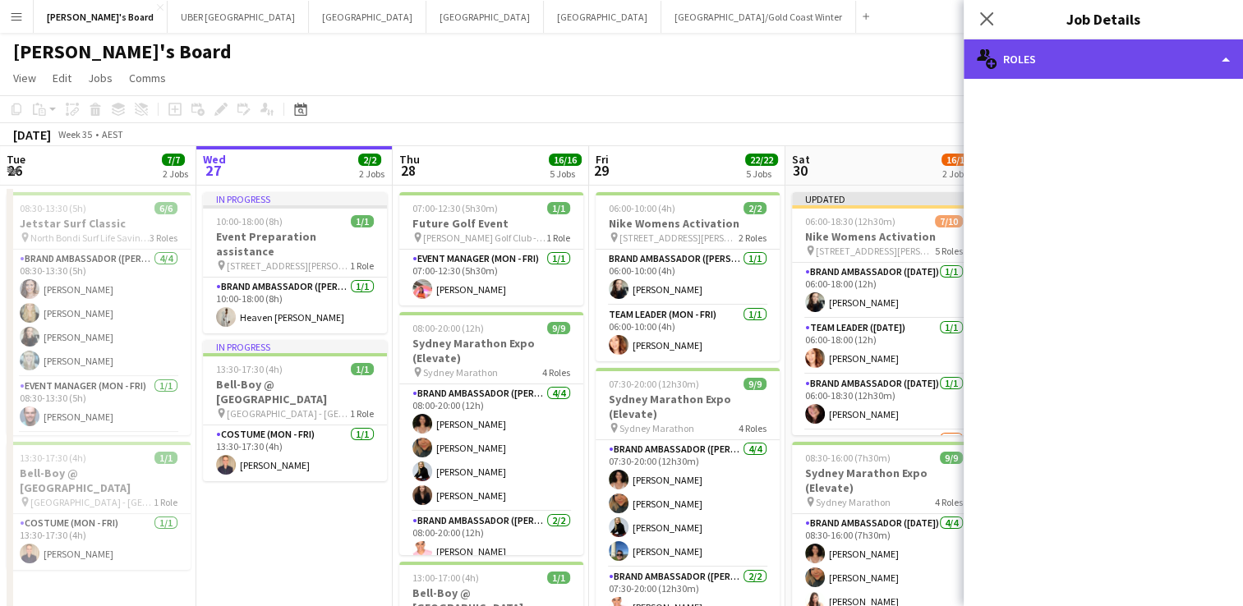
click at [1040, 46] on div "multiple-users-add Roles" at bounding box center [1103, 58] width 279 height 39
click at [1013, 44] on div "multiple-users-add Roles" at bounding box center [1103, 58] width 279 height 39
click at [1019, 71] on div "multiple-users-add Roles" at bounding box center [1103, 58] width 279 height 39
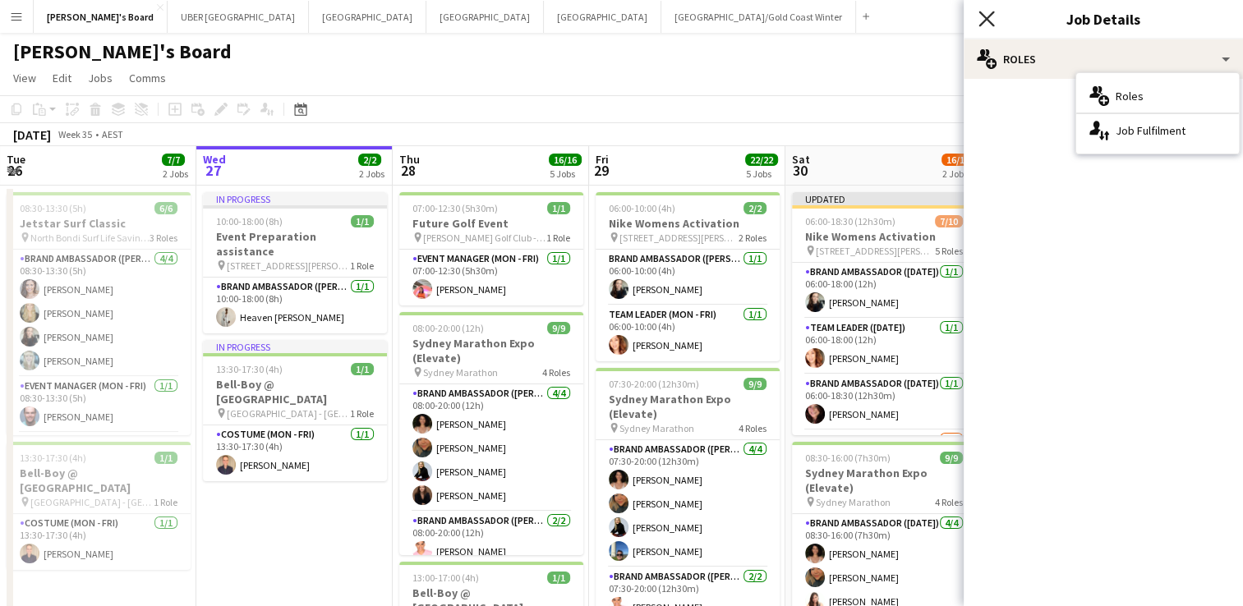
click at [984, 21] on icon at bounding box center [987, 19] width 16 height 16
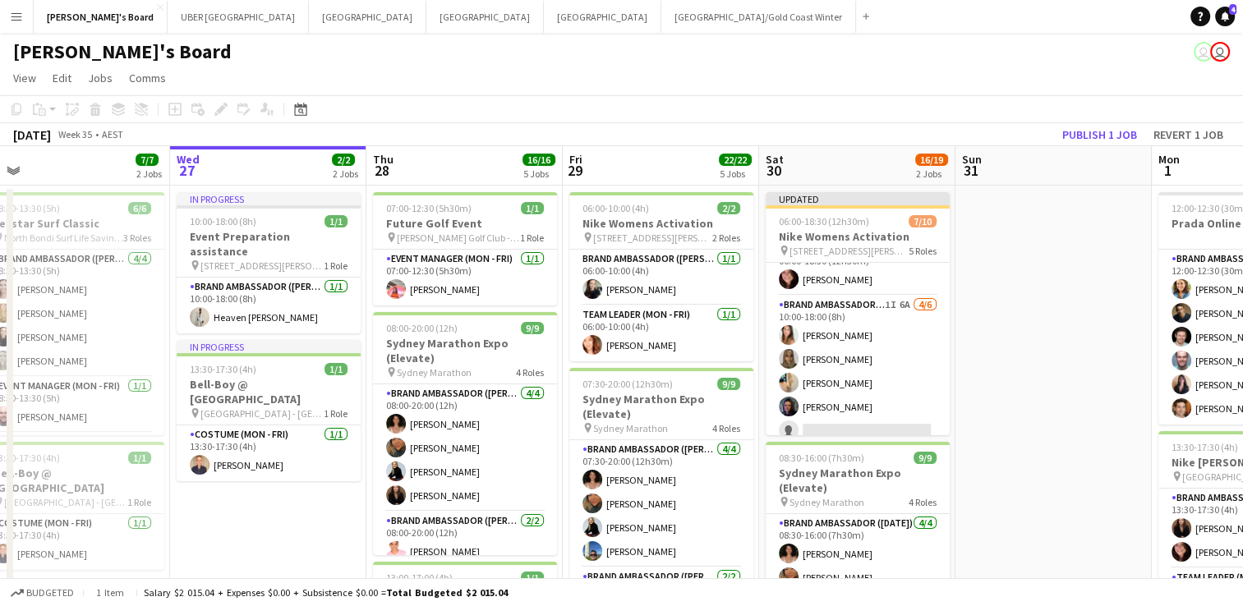
scroll to position [161, 0]
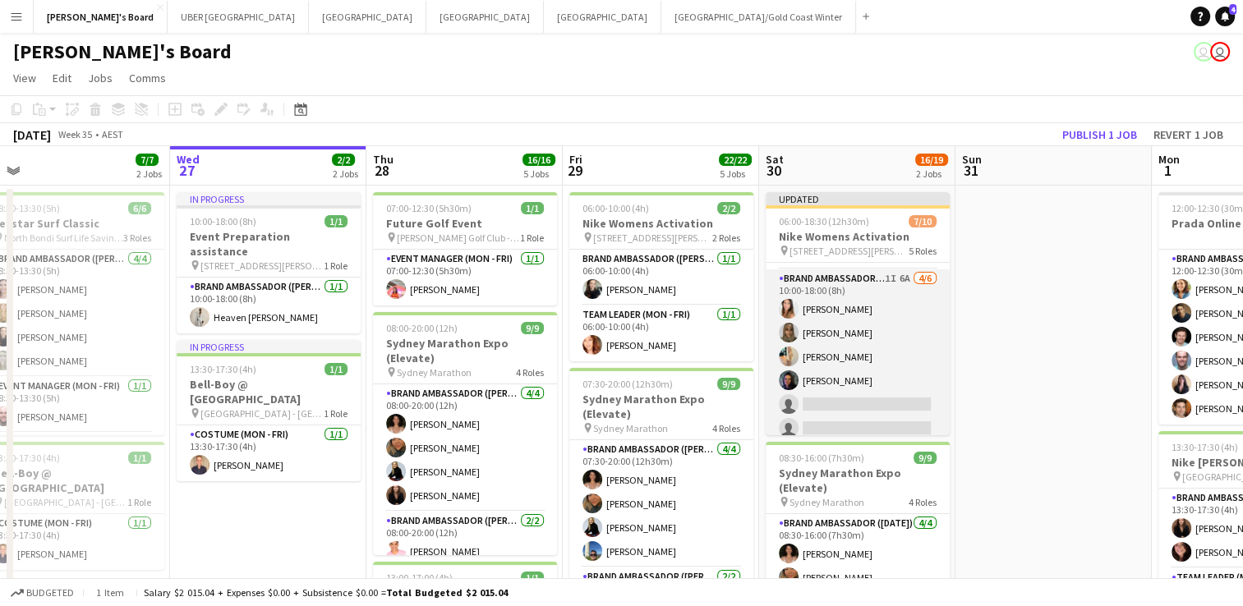
click at [883, 403] on app-card-role "Brand Ambassador ([DATE]) 1I 6A [DATE] 10:00-18:00 (8h) [PERSON_NAME] [PERSON_N…" at bounding box center [858, 357] width 184 height 175
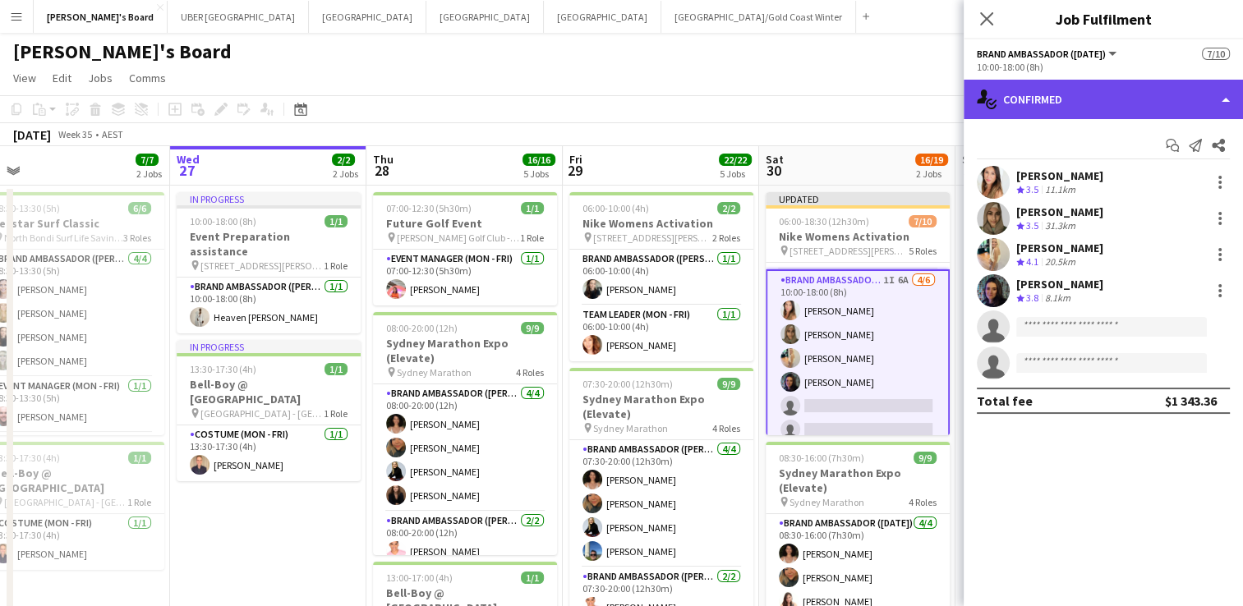
click at [1090, 110] on div "single-neutral-actions-check-2 Confirmed" at bounding box center [1103, 99] width 279 height 39
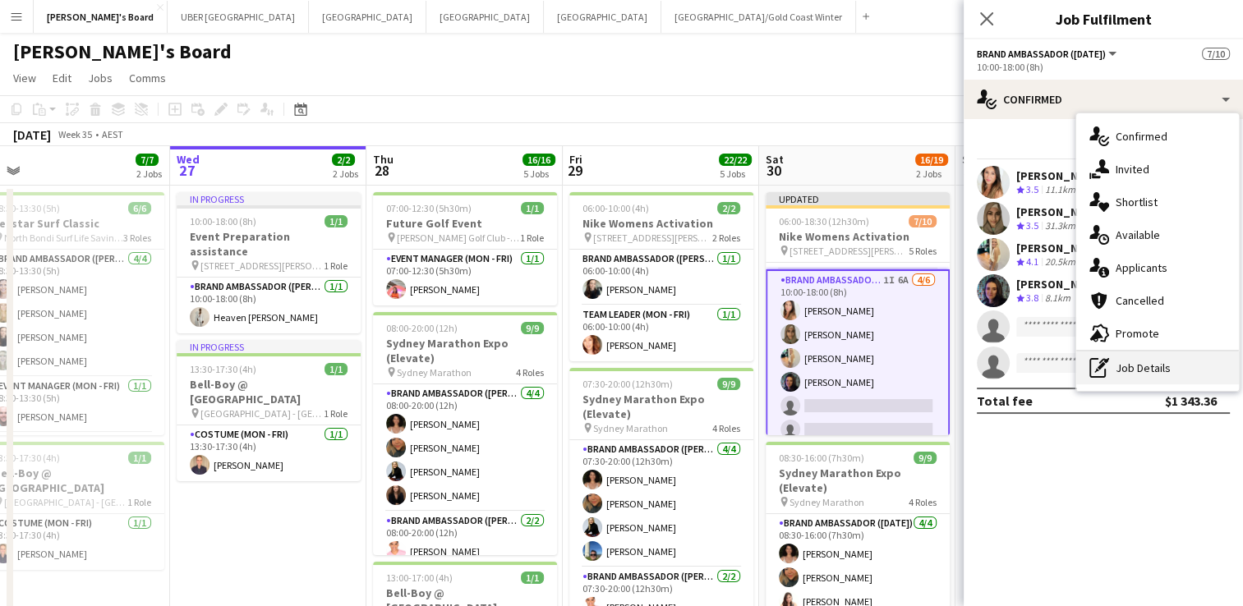
click at [1137, 366] on div "pen-write Job Details" at bounding box center [1157, 368] width 163 height 33
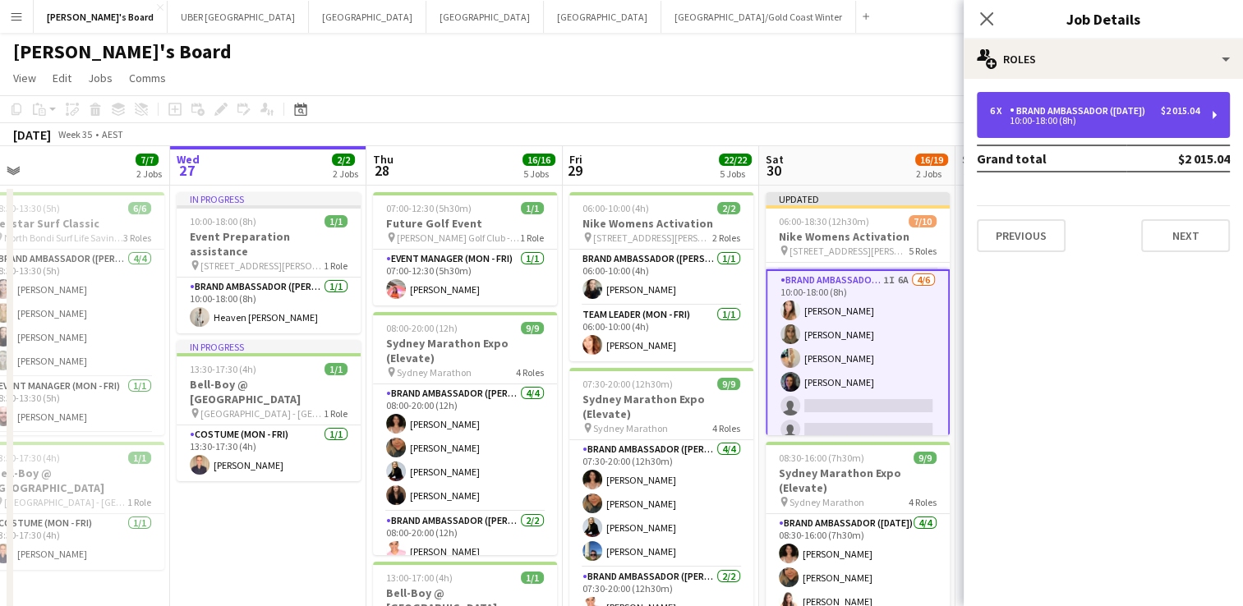
click at [1038, 115] on div "Brand Ambassador ([DATE])" at bounding box center [1081, 111] width 142 height 12
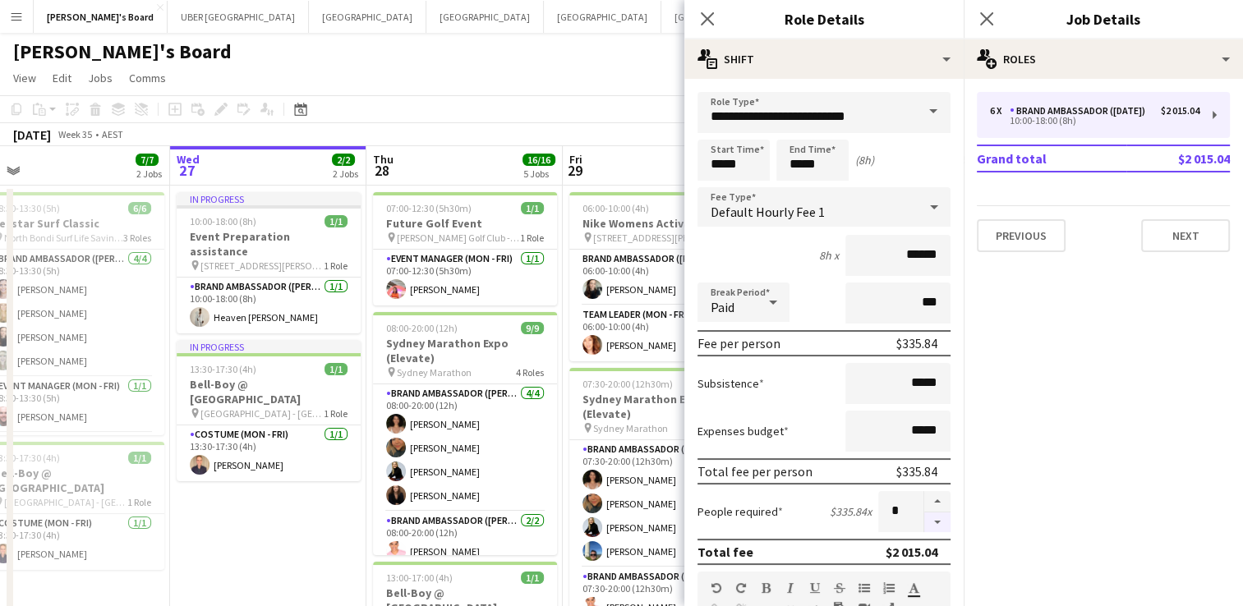
click at [924, 518] on button "button" at bounding box center [937, 523] width 26 height 21
type input "*"
click at [982, 20] on icon "Close pop-in" at bounding box center [987, 19] width 16 height 16
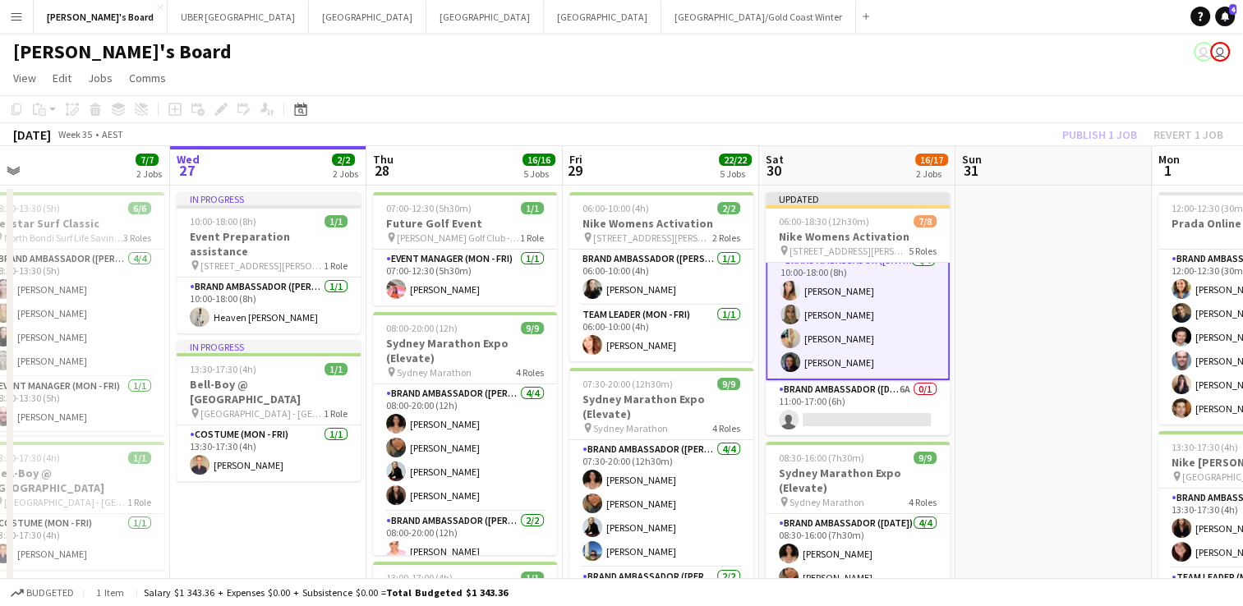
scroll to position [147, 0]
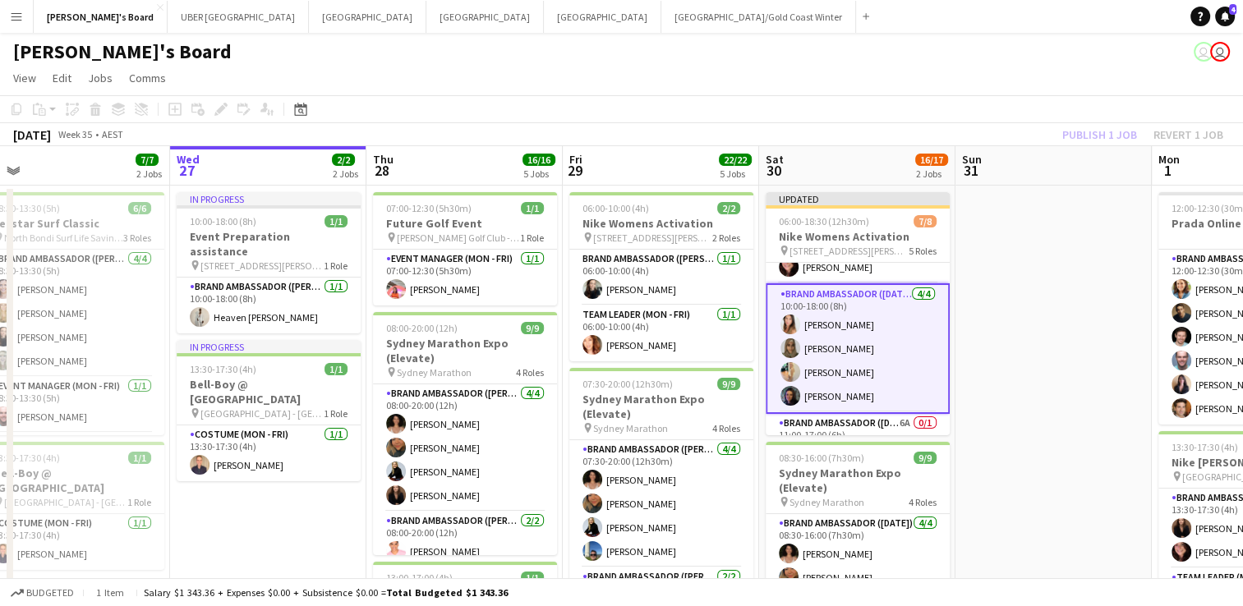
click at [814, 347] on app-card-role "Brand Ambassador ([DATE]) [DATE] 10:00-18:00 (8h) [PERSON_NAME] [PERSON_NAME] […" at bounding box center [858, 348] width 184 height 131
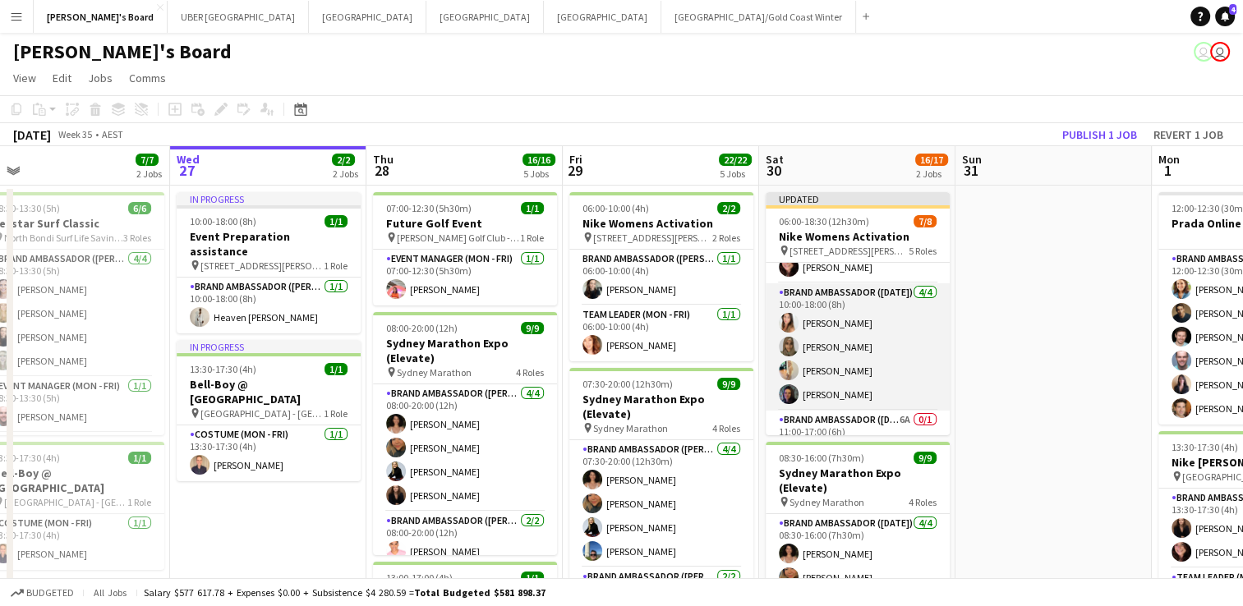
click at [821, 337] on app-card-role "Brand Ambassador ([DATE]) [DATE] 10:00-18:00 (8h) [PERSON_NAME] [PERSON_NAME] […" at bounding box center [858, 346] width 184 height 127
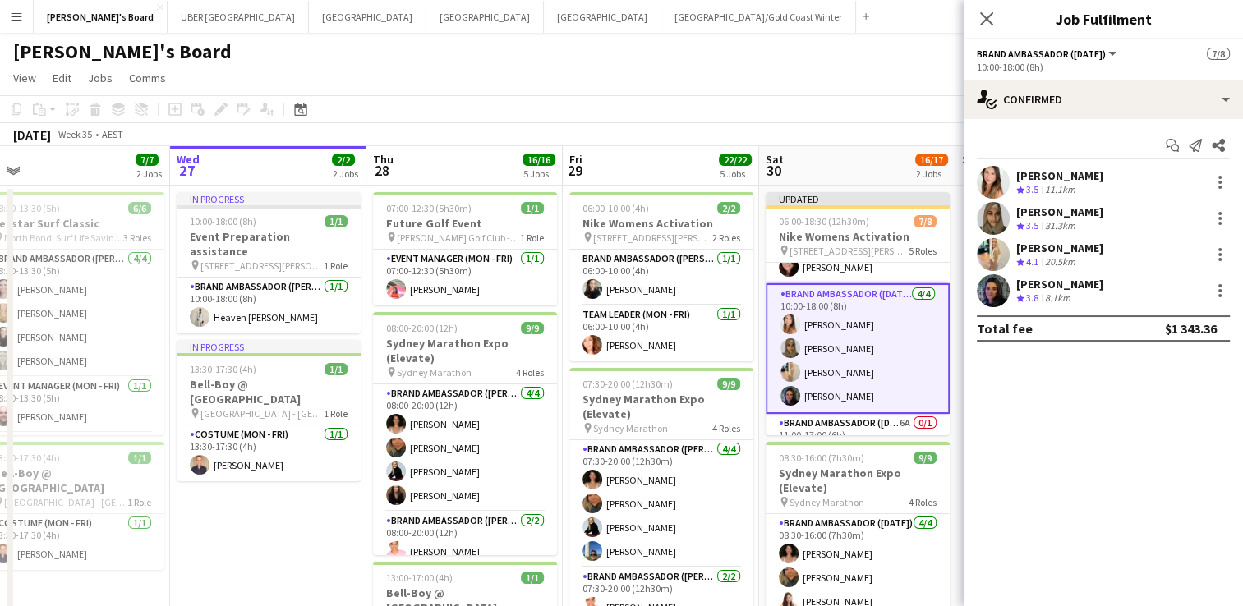
click at [1230, 218] on div "[PERSON_NAME] Crew rating 3.5 31.3km" at bounding box center [1103, 218] width 279 height 33
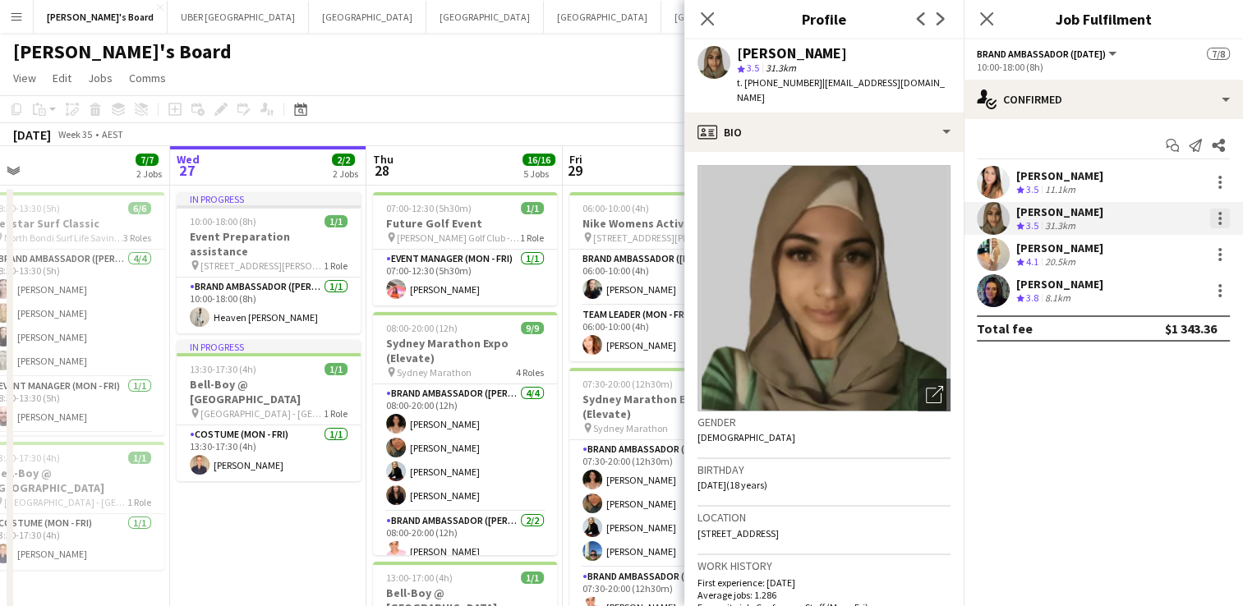
click at [1215, 218] on div at bounding box center [1220, 219] width 20 height 20
click at [1170, 327] on span "Send notification" at bounding box center [1163, 327] width 97 height 14
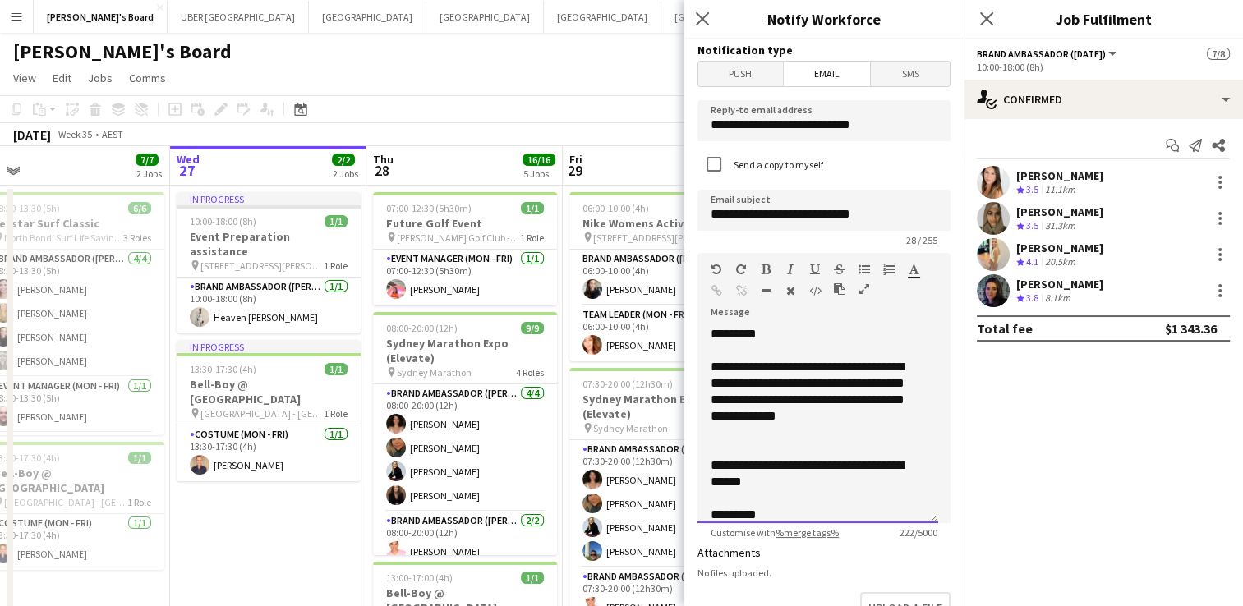
click at [754, 334] on div "**********" at bounding box center [818, 424] width 241 height 197
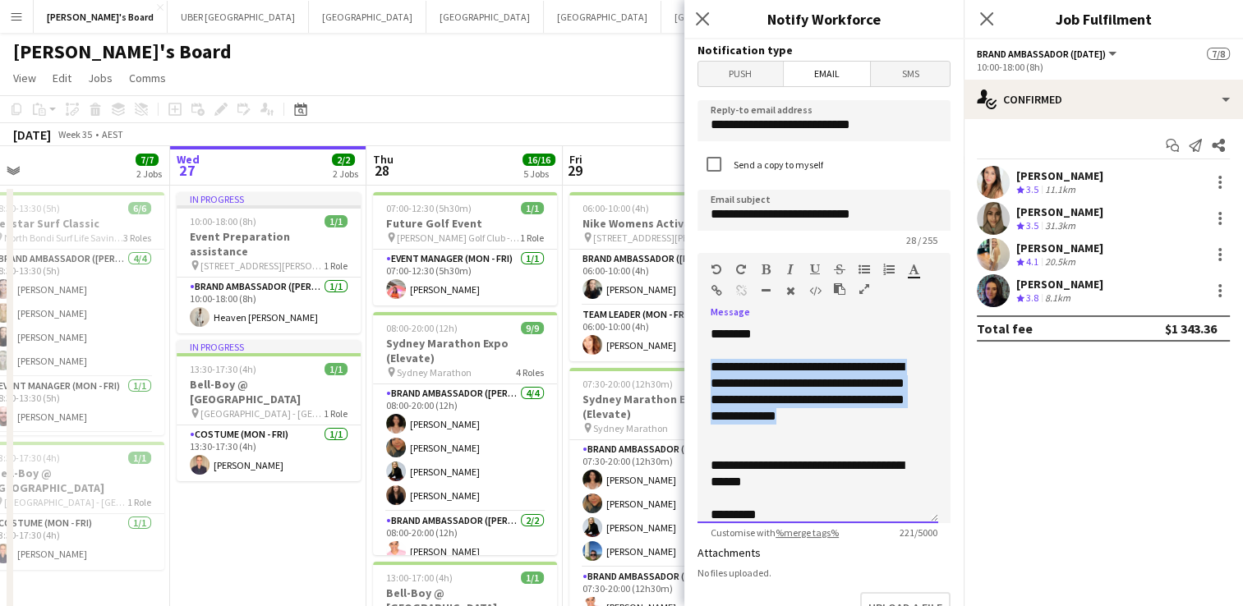
drag, startPoint x: 738, startPoint y: 426, endPoint x: 687, endPoint y: 366, distance: 79.3
click at [687, 366] on form "**********" at bounding box center [823, 496] width 279 height 914
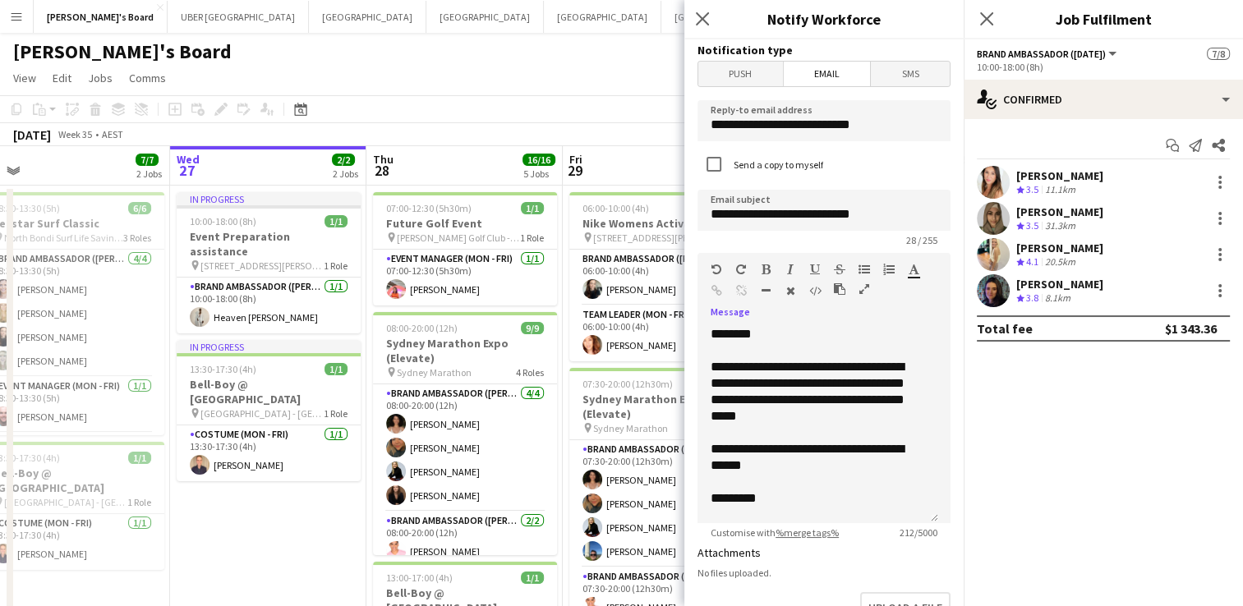
click at [684, 429] on app-popin "**********" at bounding box center [823, 303] width 279 height 606
drag, startPoint x: 755, startPoint y: 468, endPoint x: 691, endPoint y: 436, distance: 71.3
click at [691, 436] on form "**********" at bounding box center [823, 496] width 279 height 914
click at [772, 417] on div "**********" at bounding box center [818, 392] width 214 height 66
click at [860, 454] on div at bounding box center [818, 449] width 214 height 16
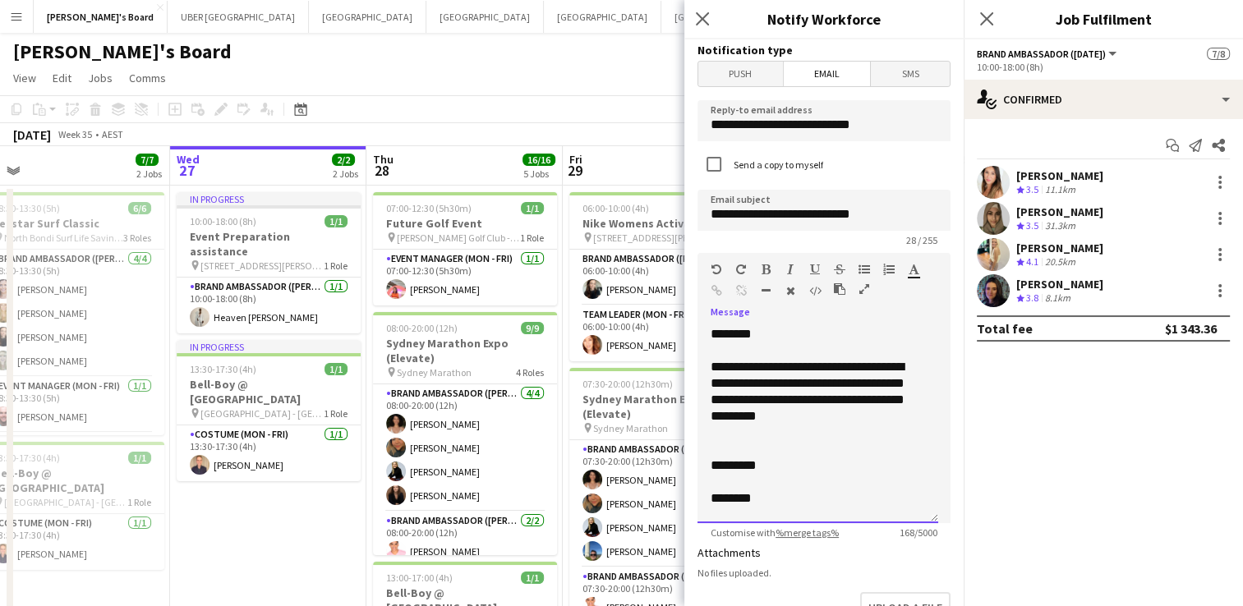
click at [841, 425] on div at bounding box center [818, 433] width 214 height 16
click at [902, 379] on div "**********" at bounding box center [818, 392] width 214 height 66
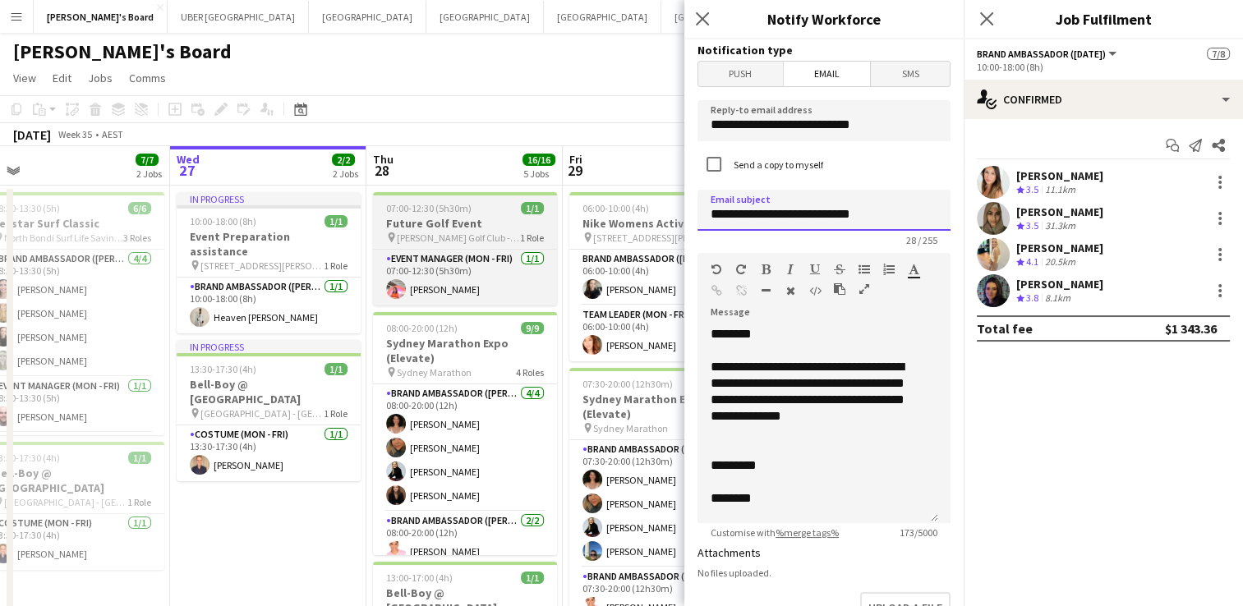
drag, startPoint x: 637, startPoint y: 224, endPoint x: 482, endPoint y: 196, distance: 157.8
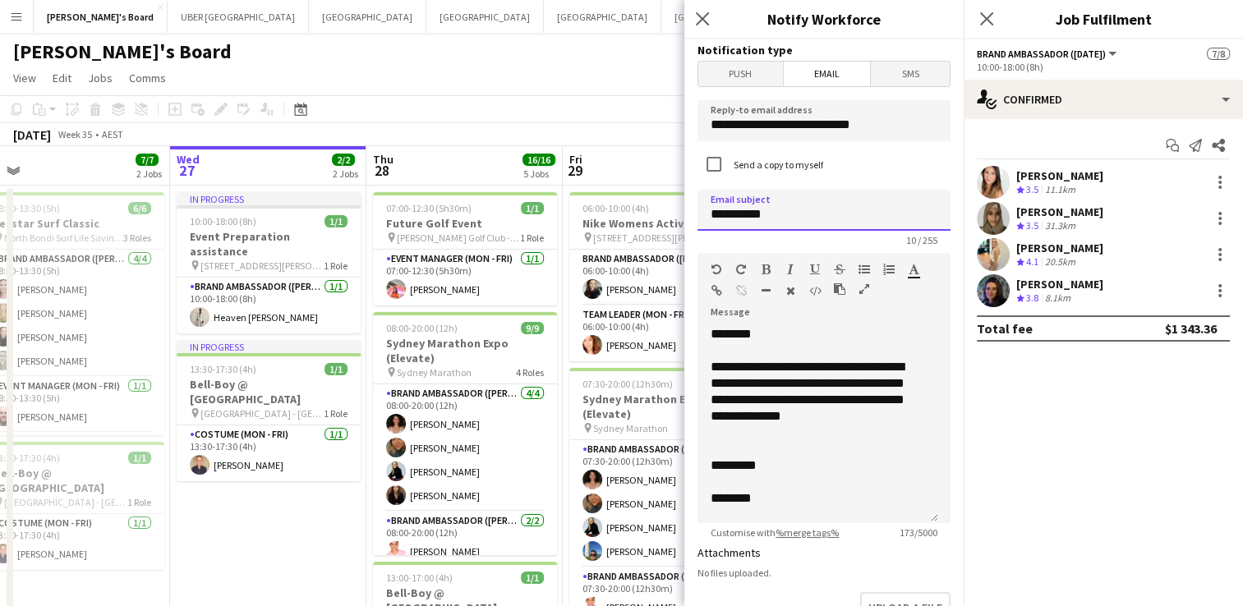
type input "**********"
click at [711, 402] on div "**********" at bounding box center [818, 392] width 214 height 66
click at [857, 403] on div "**********" at bounding box center [818, 392] width 214 height 66
click at [756, 431] on div at bounding box center [818, 433] width 214 height 16
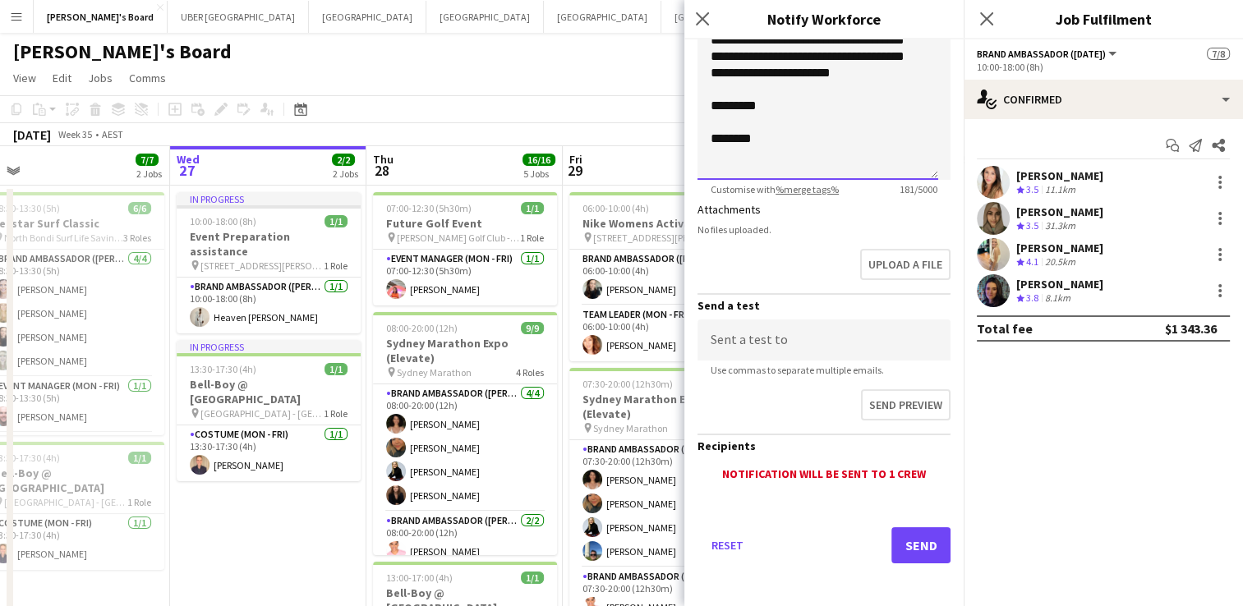
scroll to position [343, 0]
click at [903, 546] on button "Send" at bounding box center [921, 546] width 59 height 36
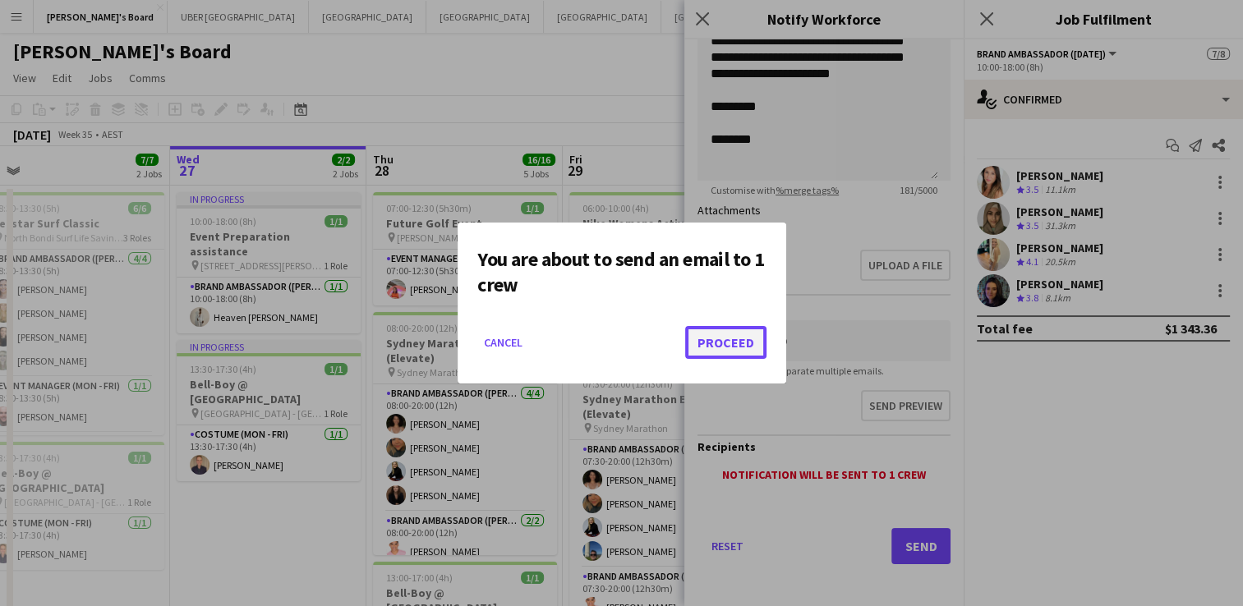
click at [720, 348] on button "Proceed" at bounding box center [725, 342] width 81 height 33
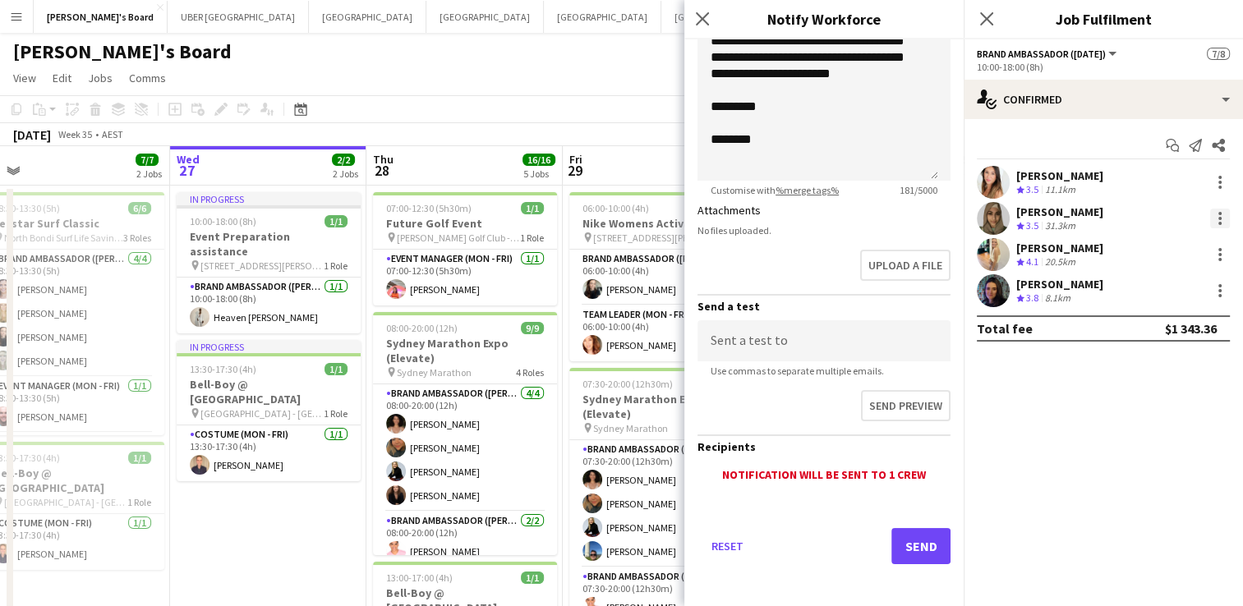
click at [1217, 214] on div at bounding box center [1220, 219] width 20 height 20
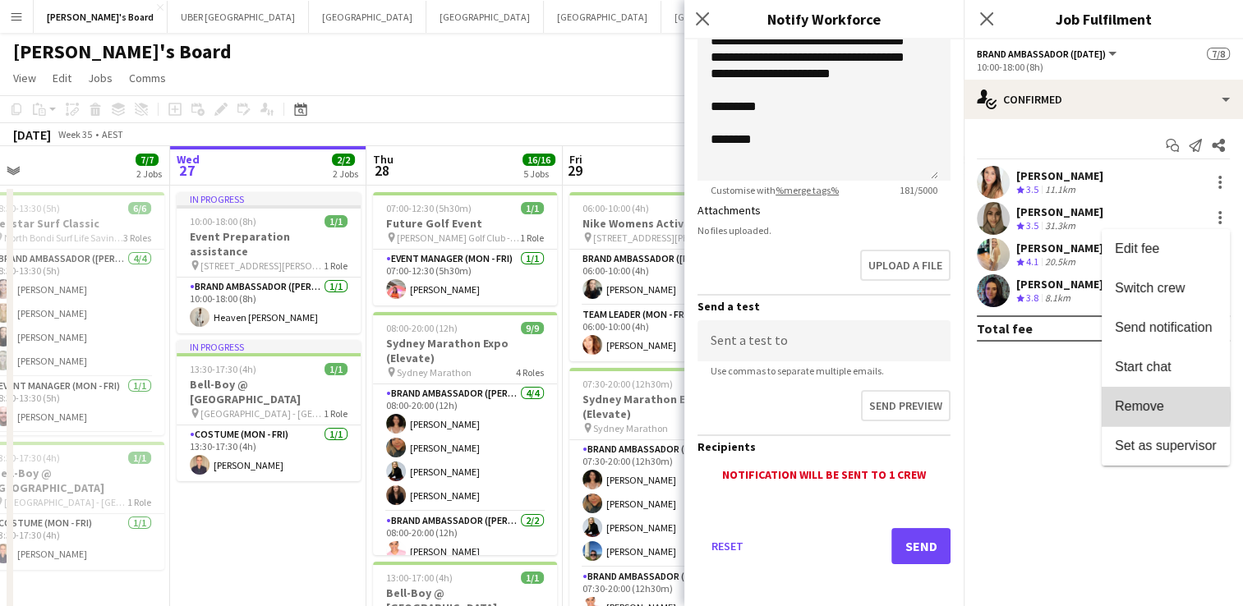
click at [1118, 407] on span "Remove" at bounding box center [1139, 406] width 49 height 14
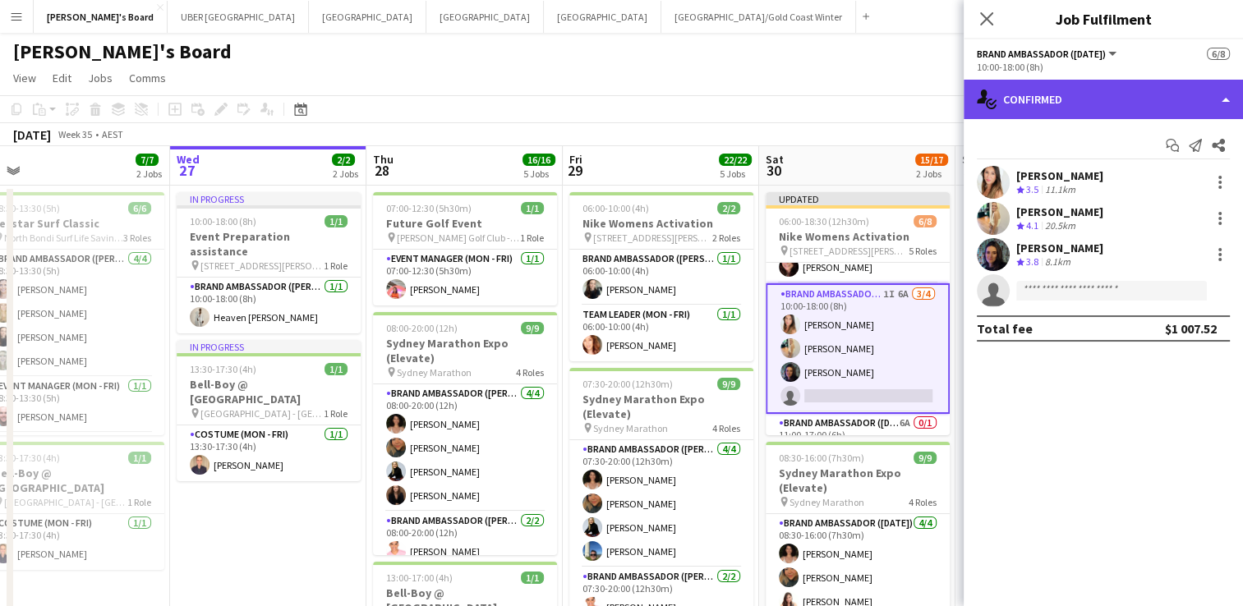
click at [1059, 95] on div "single-neutral-actions-check-2 Confirmed" at bounding box center [1103, 99] width 279 height 39
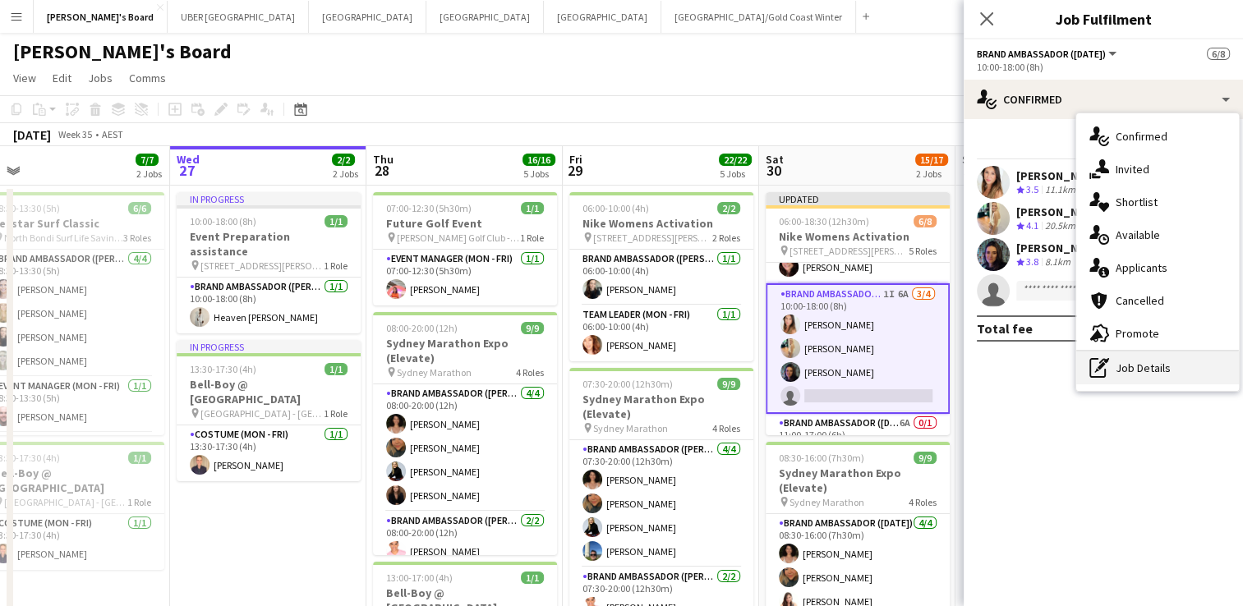
click at [1099, 359] on icon "pen-write" at bounding box center [1100, 368] width 20 height 20
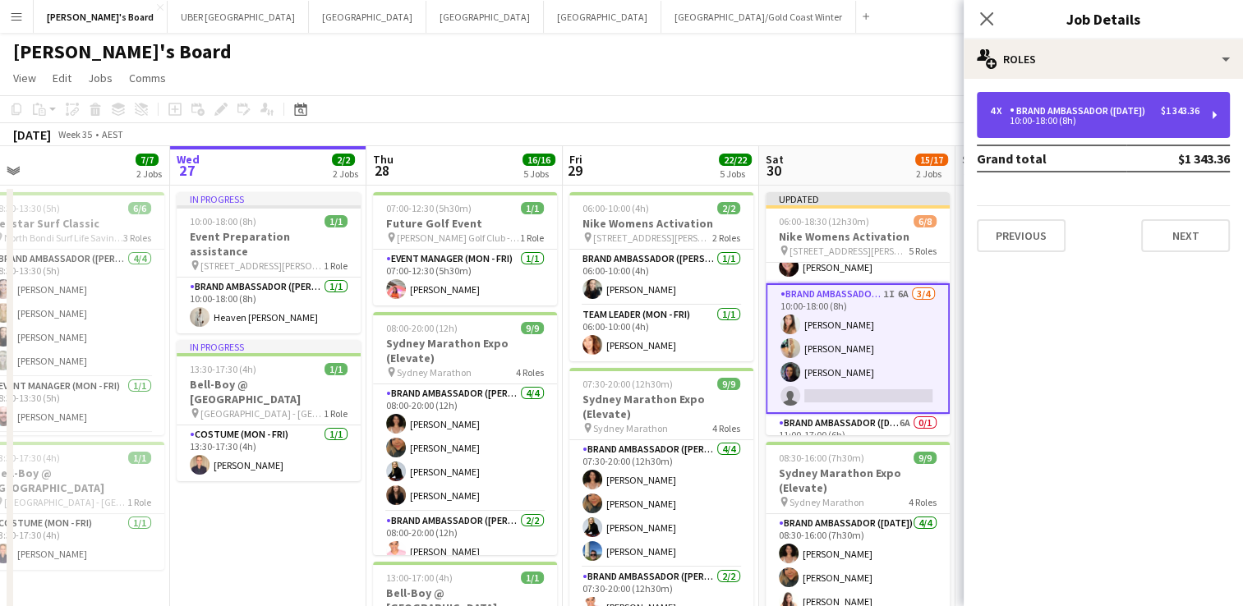
click at [1075, 125] on div "10:00-18:00 (8h)" at bounding box center [1095, 121] width 210 height 8
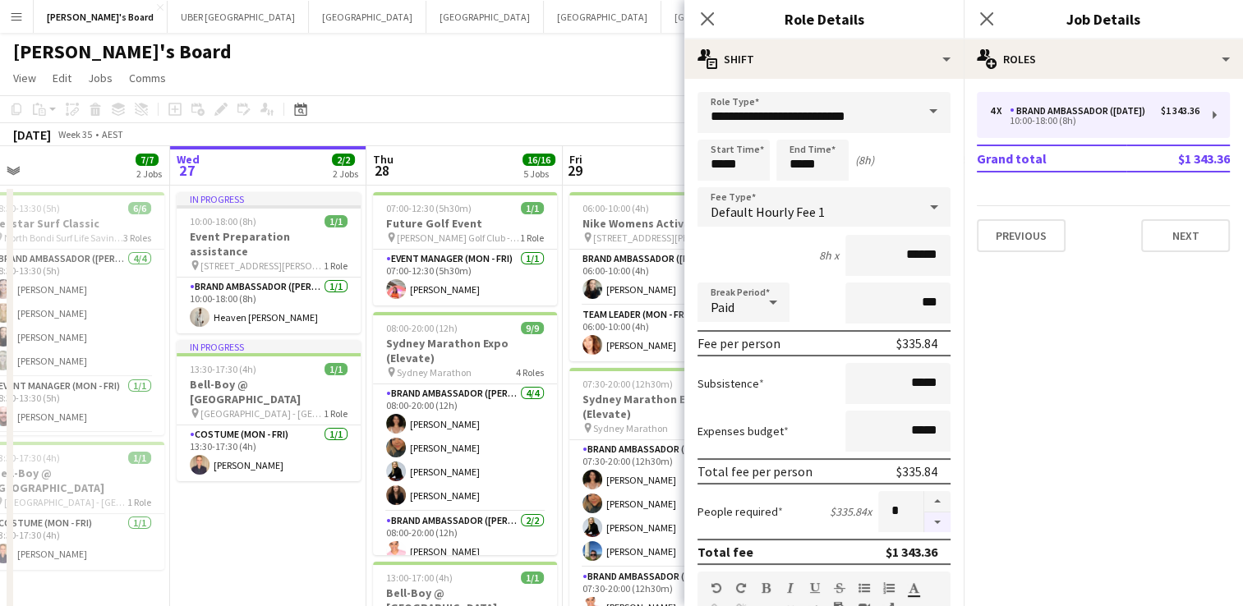
click at [924, 521] on button "button" at bounding box center [937, 523] width 26 height 21
type input "*"
click at [979, 13] on icon at bounding box center [987, 19] width 16 height 16
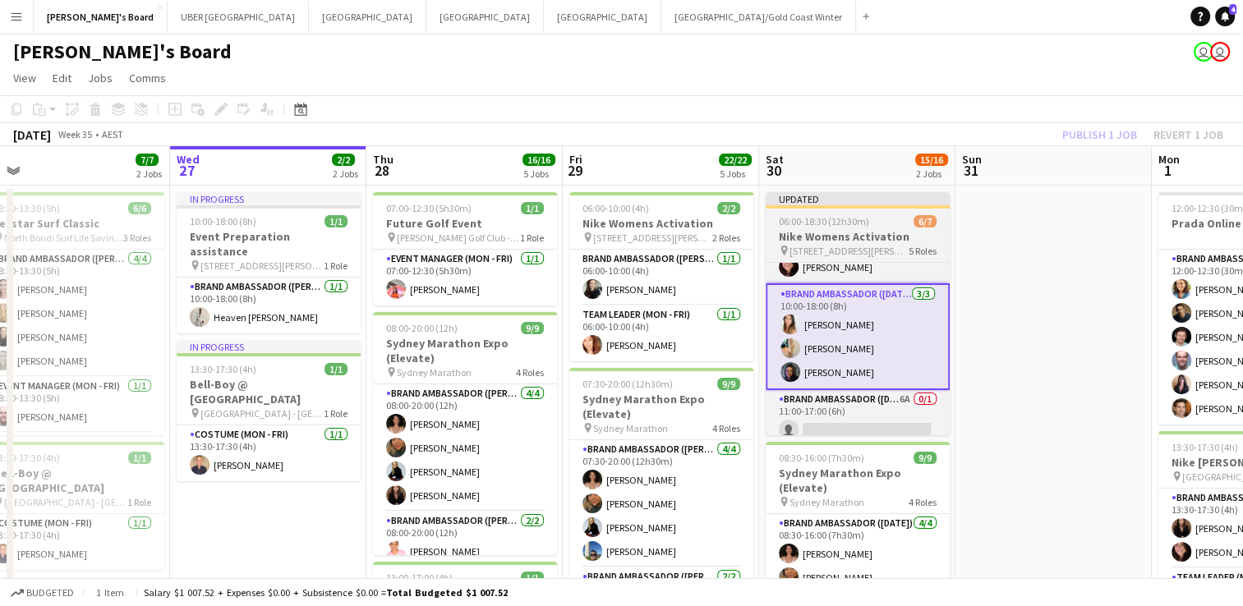
click at [842, 215] on span "06:00-18:30 (12h30m)" at bounding box center [824, 221] width 90 height 12
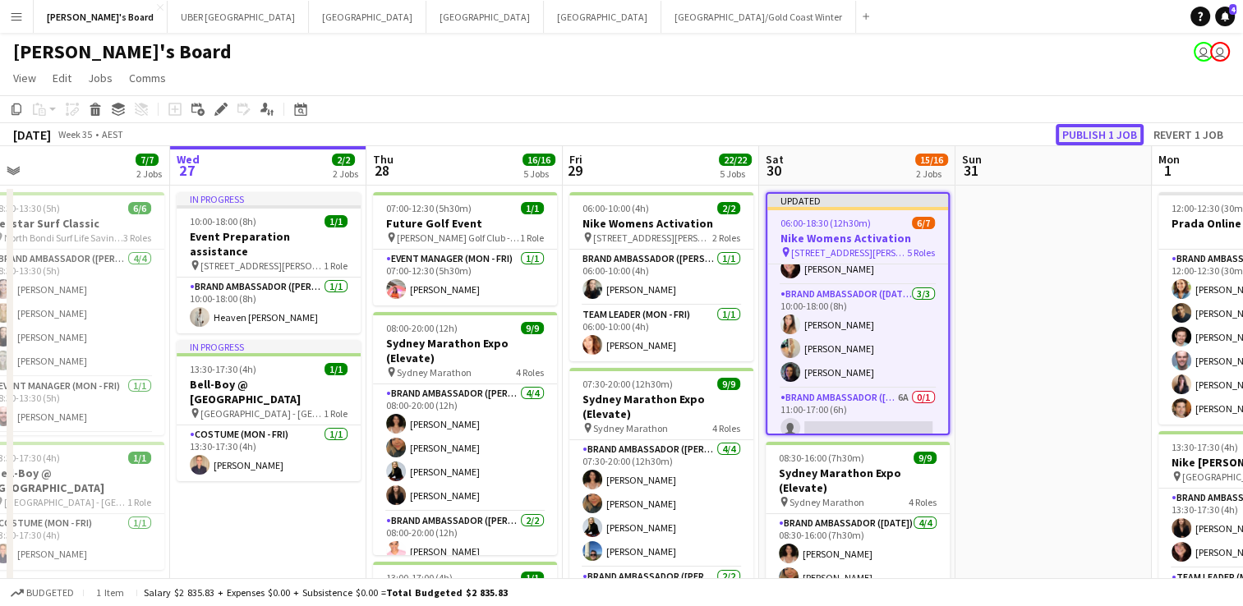
click at [1113, 129] on button "Publish 1 job" at bounding box center [1100, 134] width 88 height 21
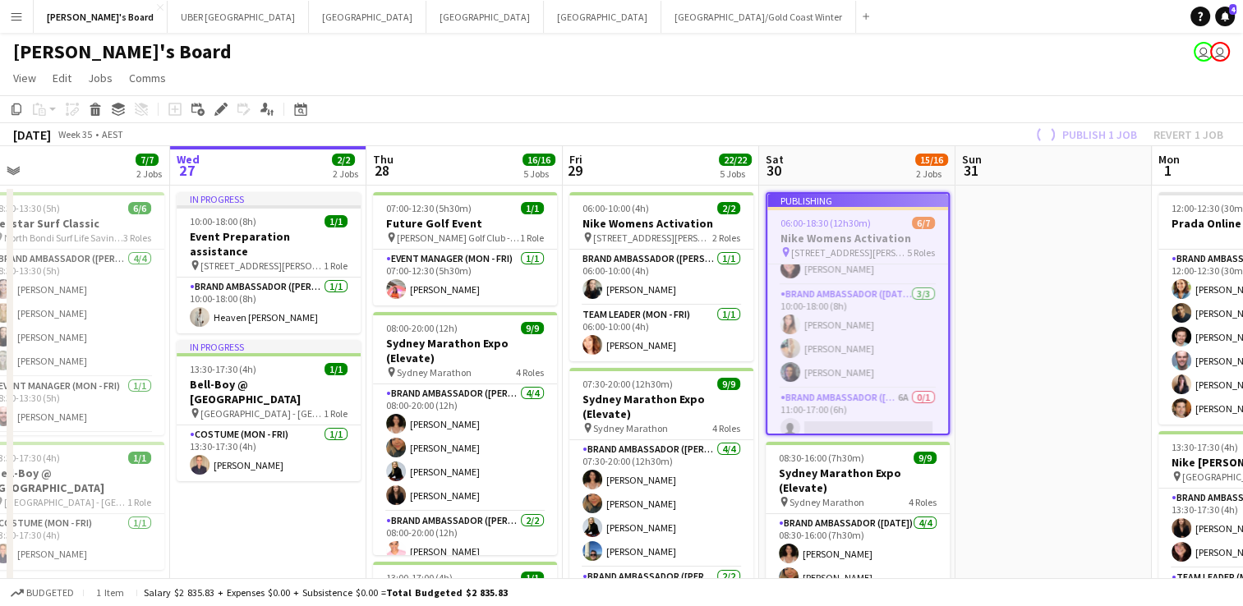
scroll to position [144, 0]
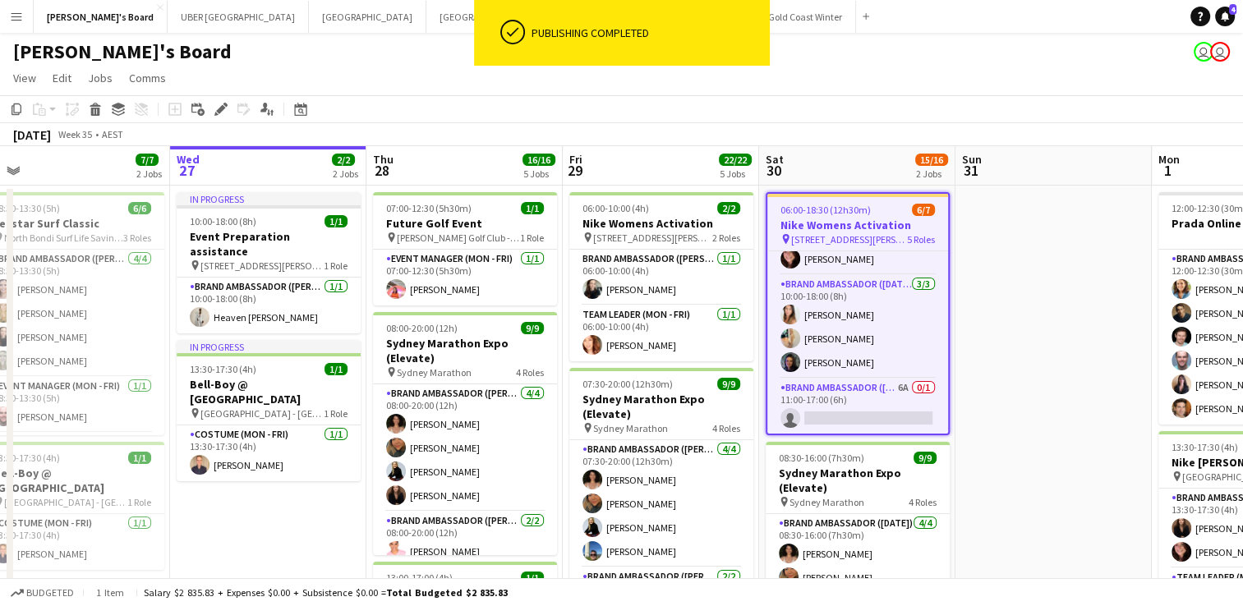
click at [828, 418] on app-card-role "Brand Ambassador ([DATE]) 6A 0/1 11:00-17:00 (6h) single-neutral-actions" at bounding box center [857, 407] width 181 height 56
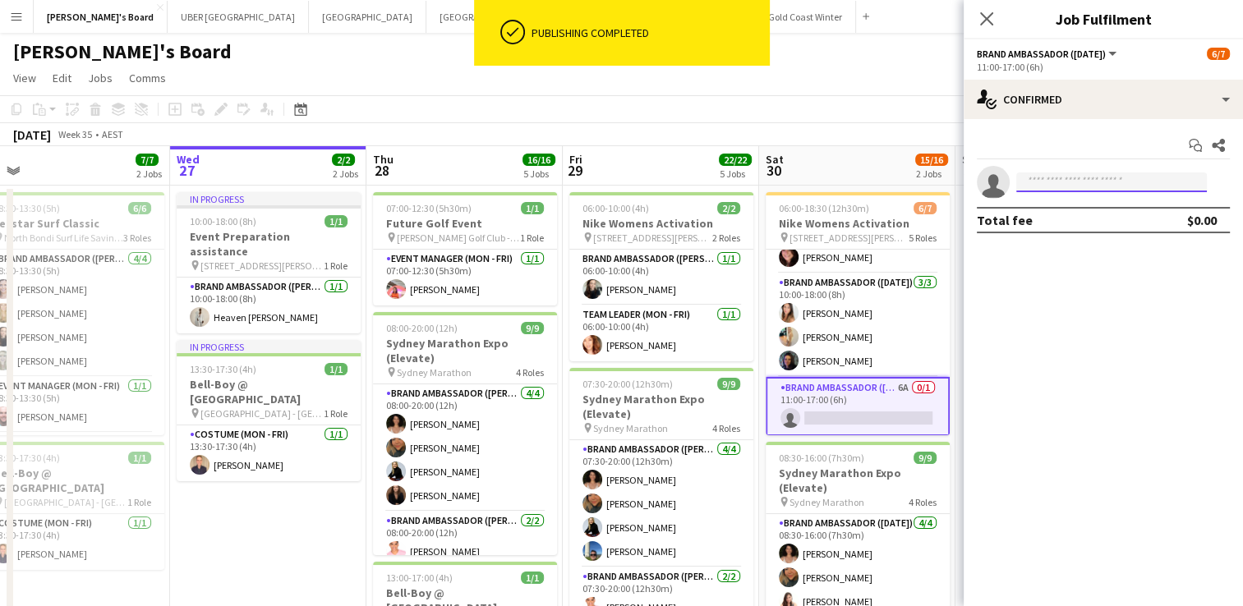
click at [1042, 179] on input at bounding box center [1111, 183] width 191 height 20
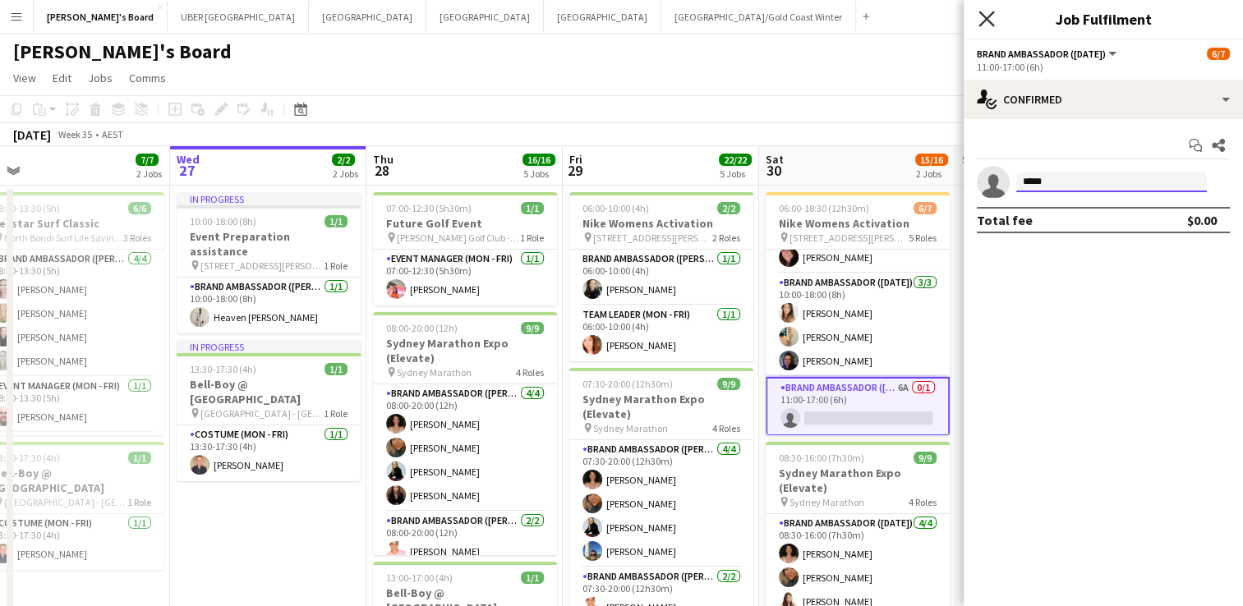
type input "****"
click at [983, 25] on icon "Close pop-in" at bounding box center [987, 19] width 16 height 16
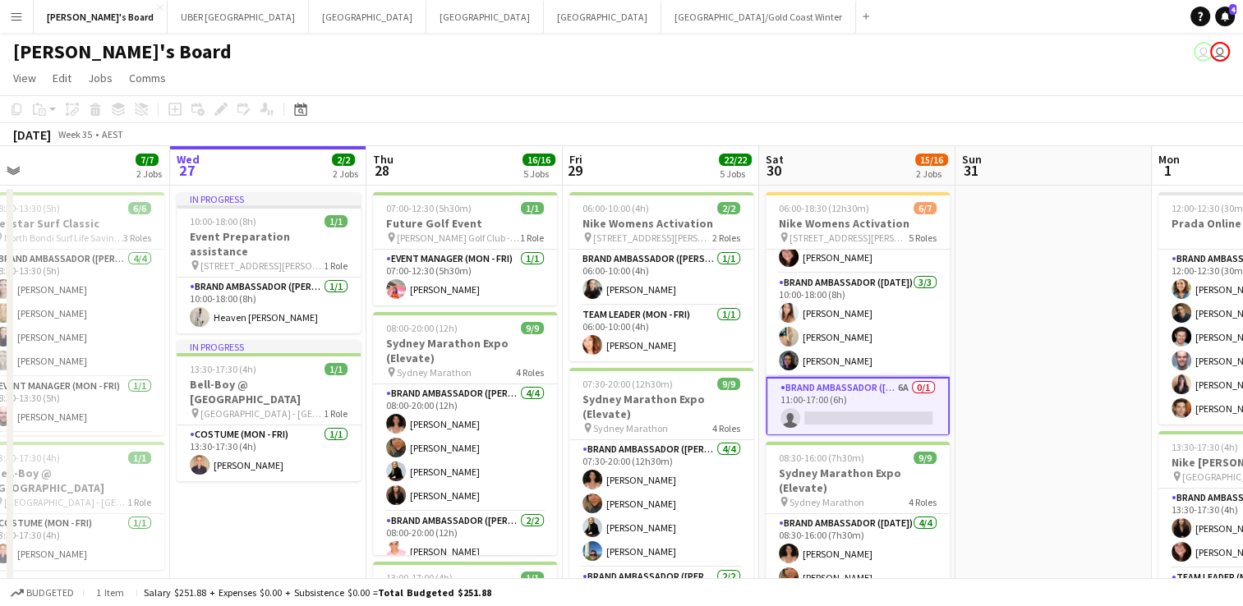
click at [816, 408] on app-card-role "Brand Ambassador ([DATE]) 6A 0/1 11:00-17:00 (6h) single-neutral-actions" at bounding box center [858, 406] width 184 height 59
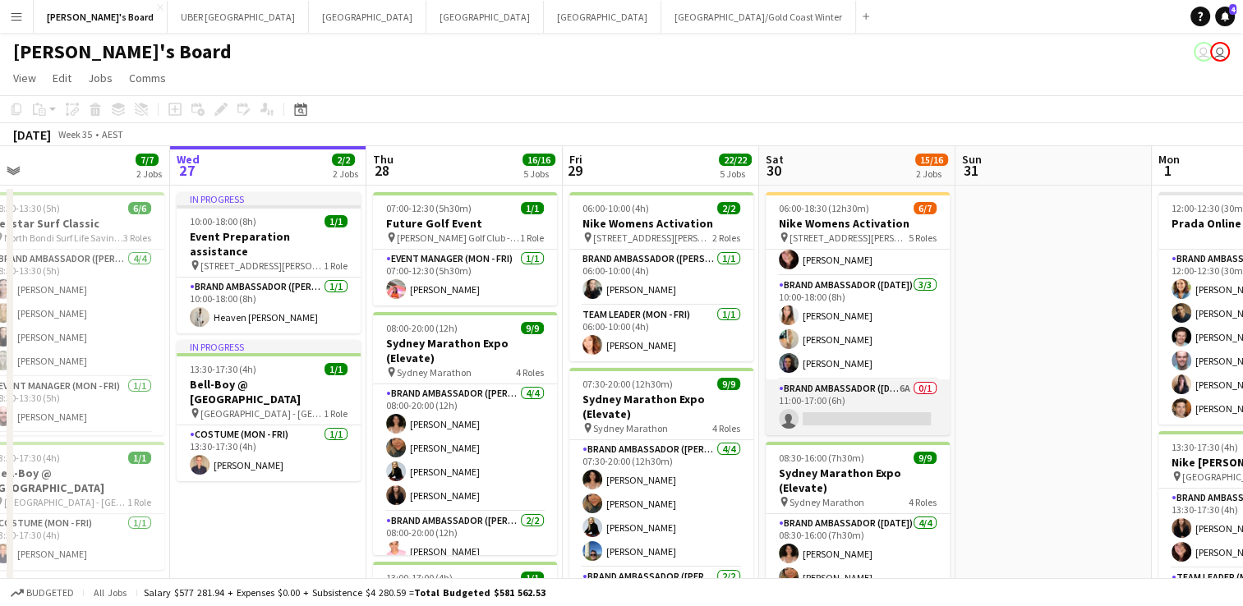
click at [825, 418] on app-card-role "Brand Ambassador ([DATE]) 6A 0/1 11:00-17:00 (6h) single-neutral-actions" at bounding box center [858, 408] width 184 height 56
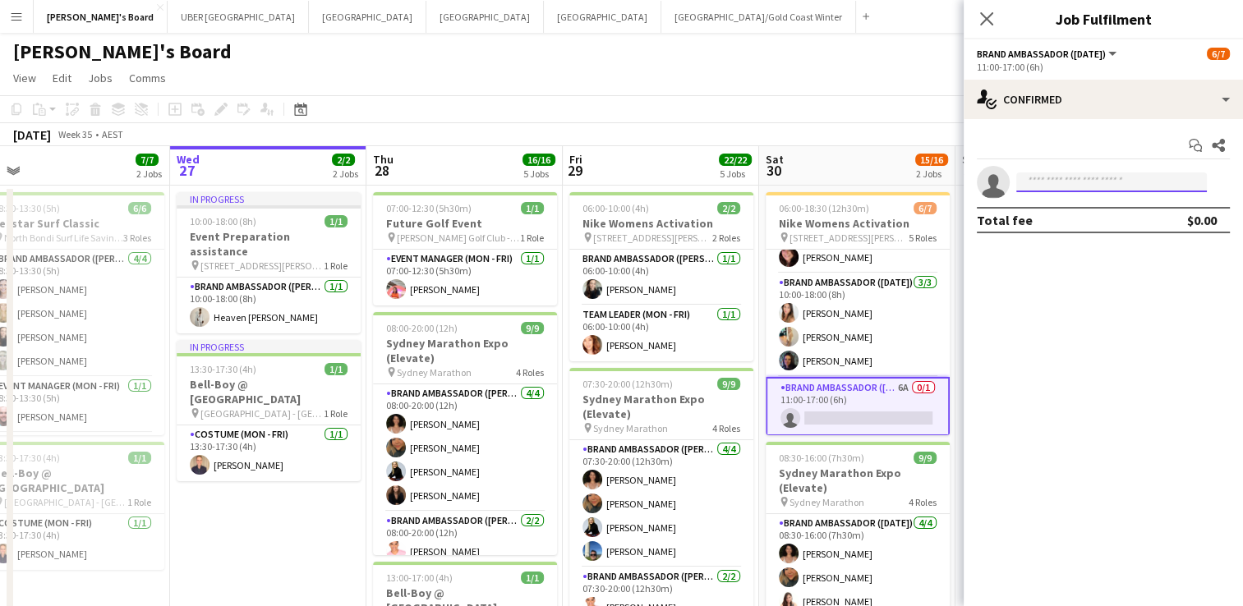
click at [1062, 173] on input at bounding box center [1111, 183] width 191 height 20
type input "*"
click at [1067, 178] on input at bounding box center [1111, 183] width 191 height 20
click at [979, 25] on icon "Close pop-in" at bounding box center [987, 19] width 16 height 16
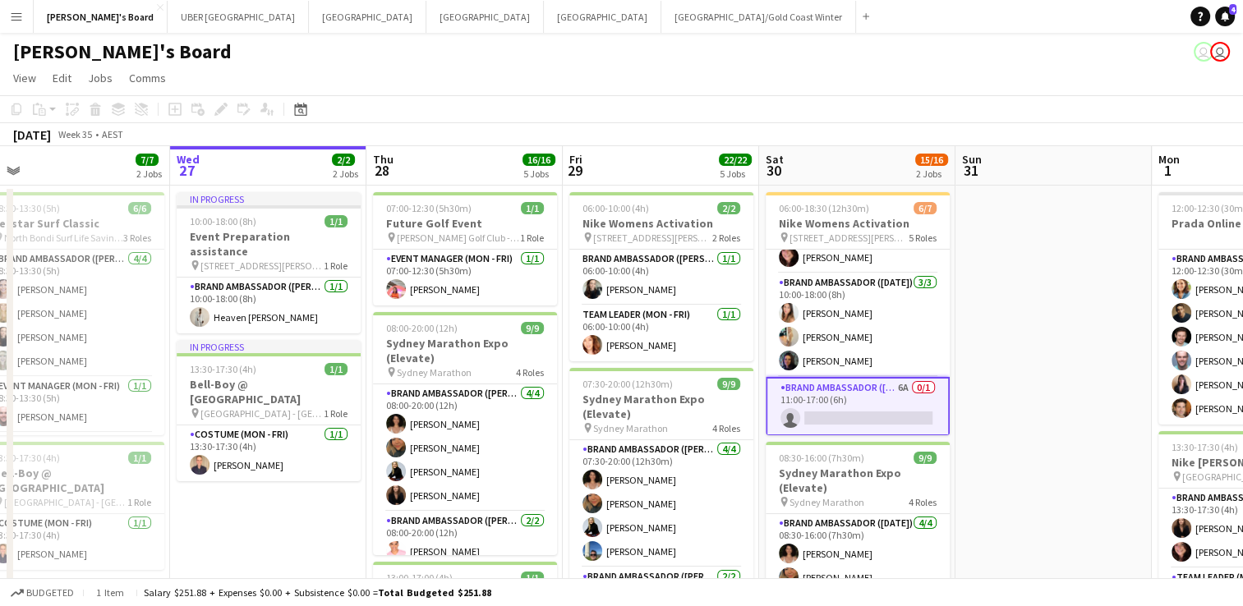
click at [806, 419] on app-card-role "Brand Ambassador ([DATE]) 6A 0/1 11:00-17:00 (6h) single-neutral-actions" at bounding box center [858, 406] width 184 height 59
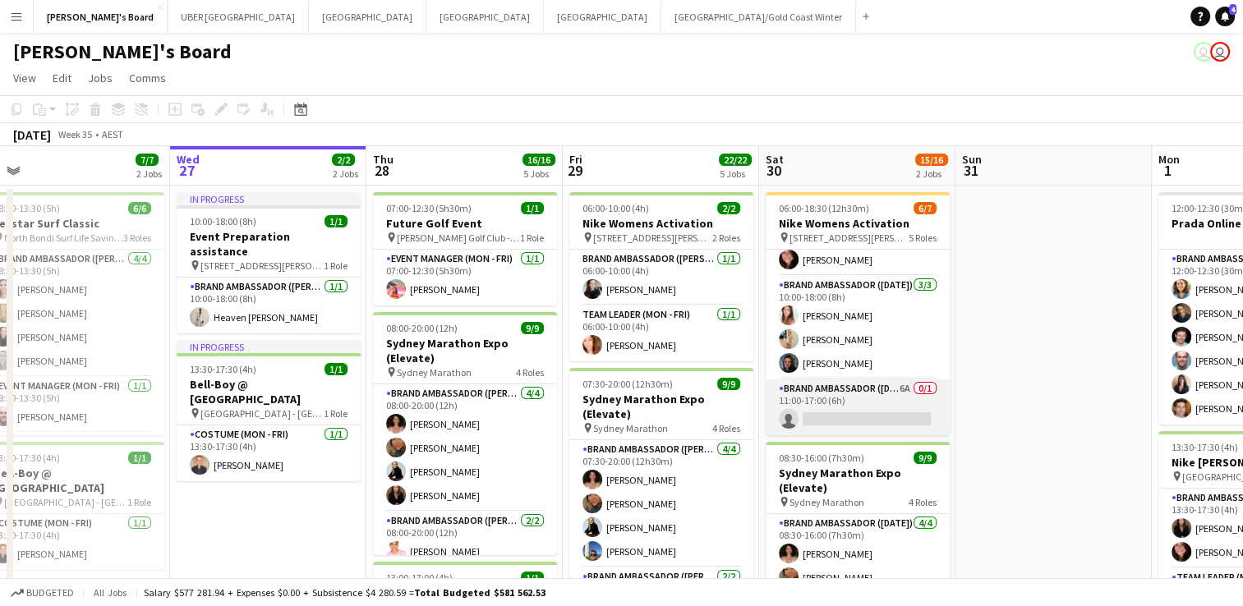
click at [827, 416] on app-card-role "Brand Ambassador ([DATE]) 6A 0/1 11:00-17:00 (6h) single-neutral-actions" at bounding box center [858, 408] width 184 height 56
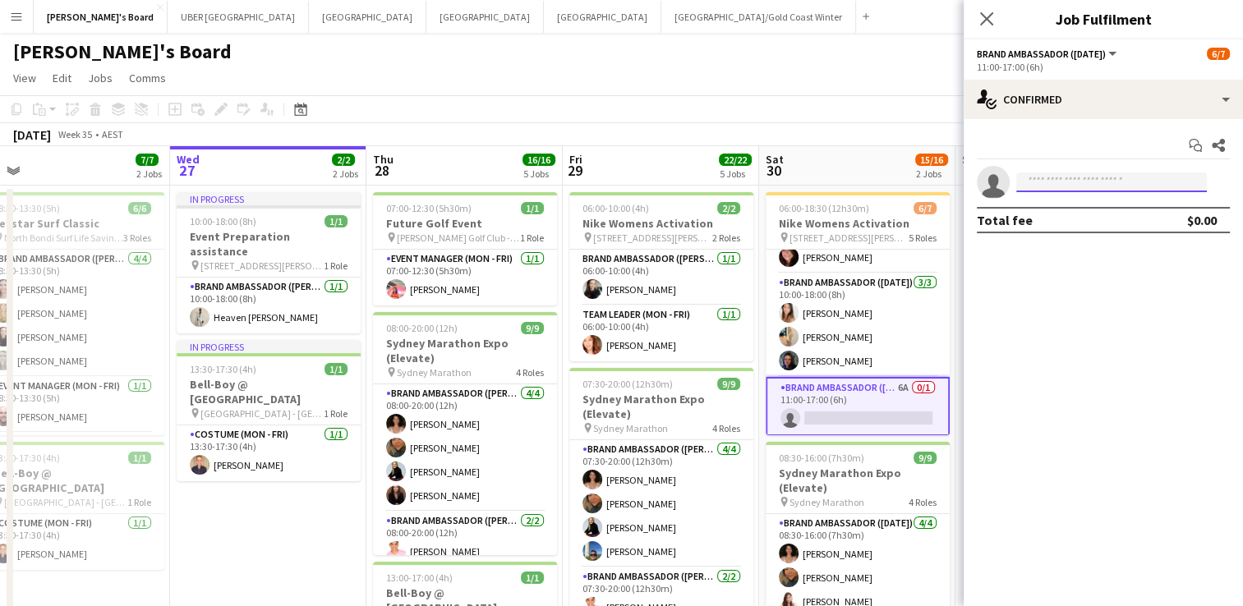
click at [1046, 182] on input at bounding box center [1111, 183] width 191 height 20
type input "****"
click at [993, 16] on icon "Close pop-in" at bounding box center [987, 19] width 16 height 16
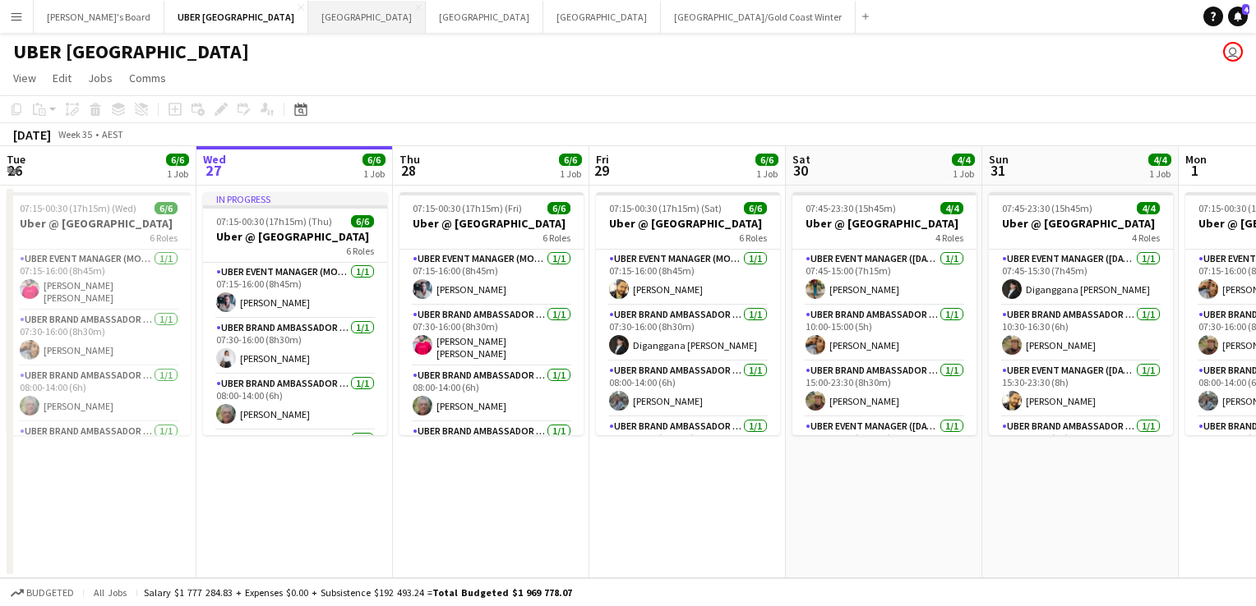
click at [308, 18] on button "Perth Close" at bounding box center [367, 17] width 118 height 32
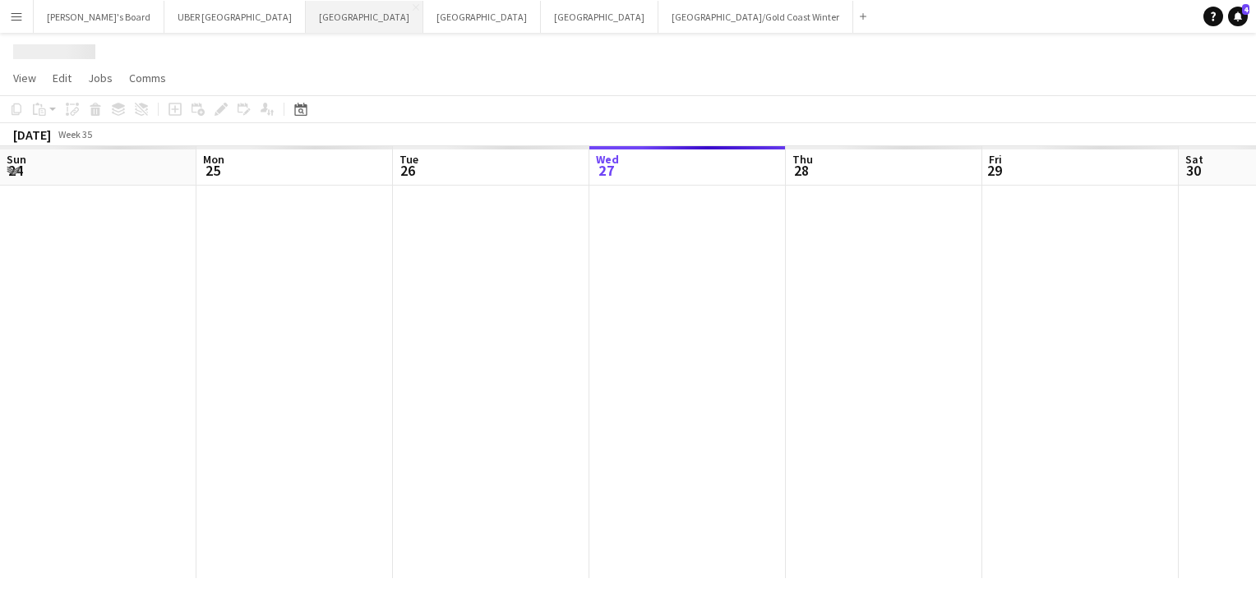
scroll to position [0, 393]
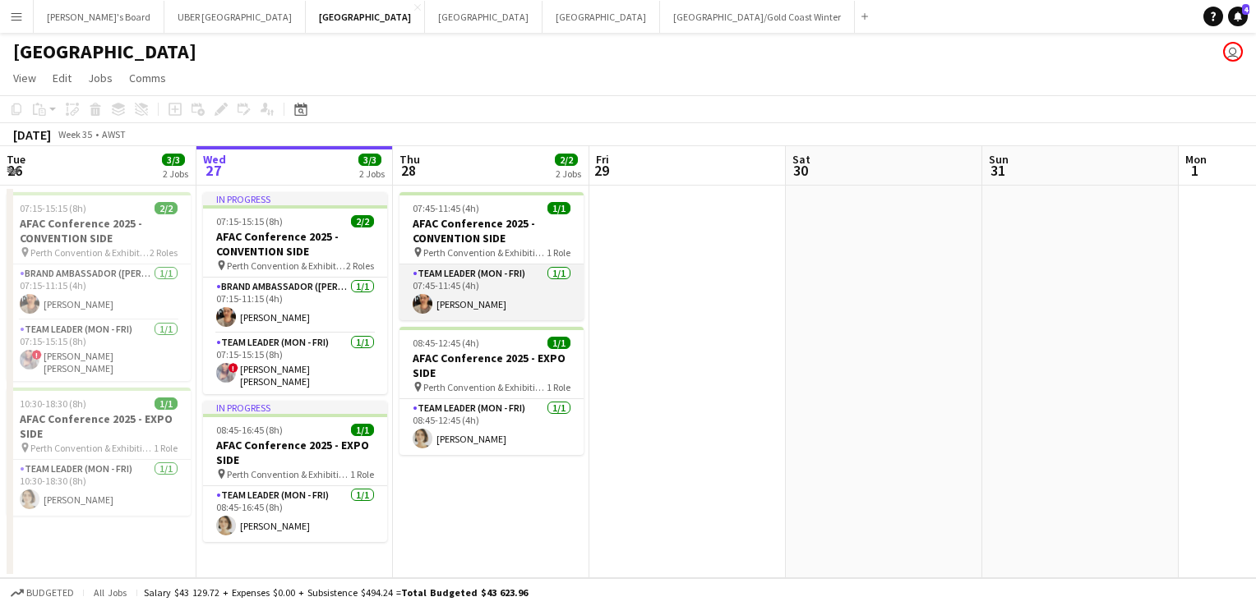
click at [474, 288] on app-card-role "Team Leader (Mon - Fri) 1/1 07:45-11:45 (4h) Amanda Joseph" at bounding box center [491, 293] width 184 height 56
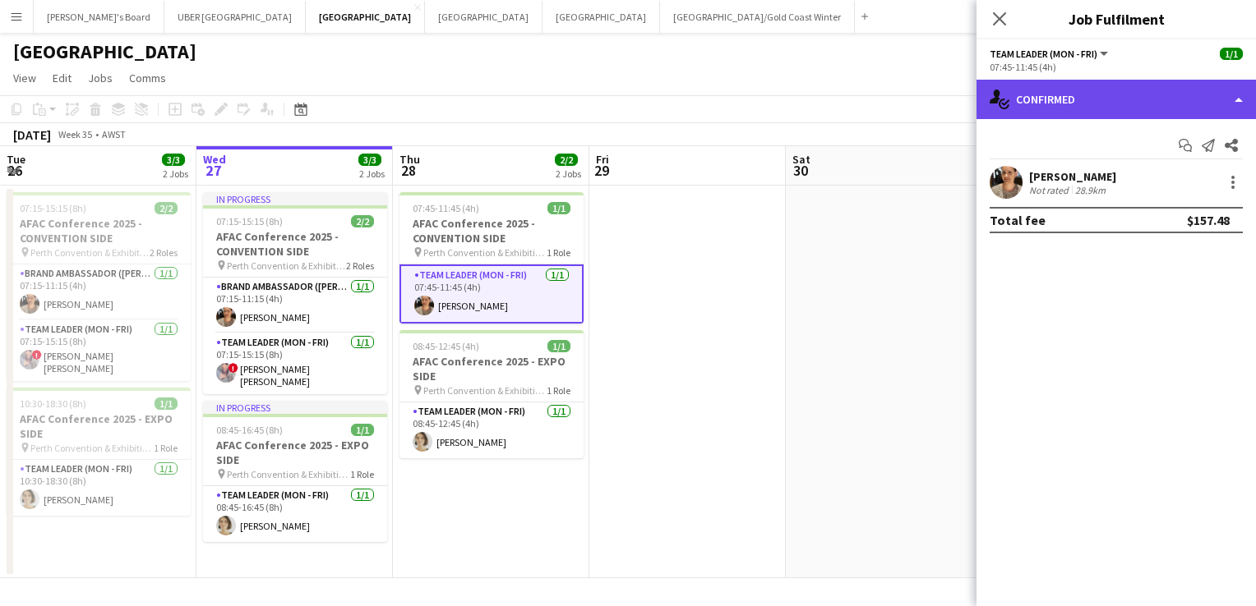
click at [1102, 106] on div "single-neutral-actions-check-2 Confirmed" at bounding box center [1115, 99] width 279 height 39
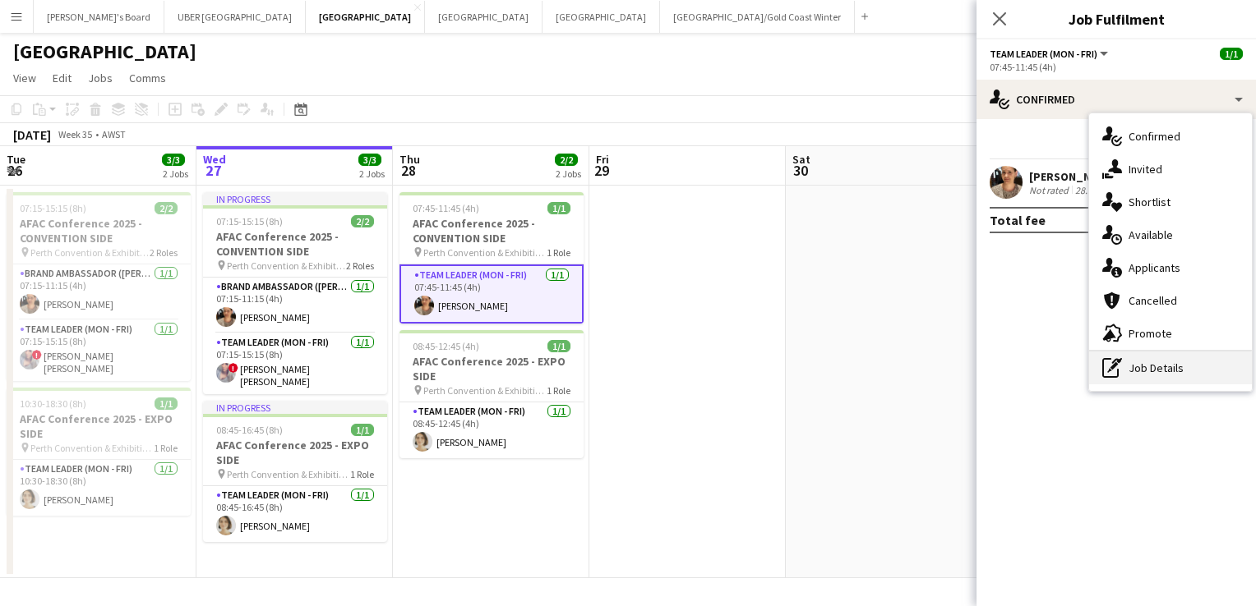
click at [1118, 377] on div "pen-write Job Details" at bounding box center [1170, 368] width 163 height 33
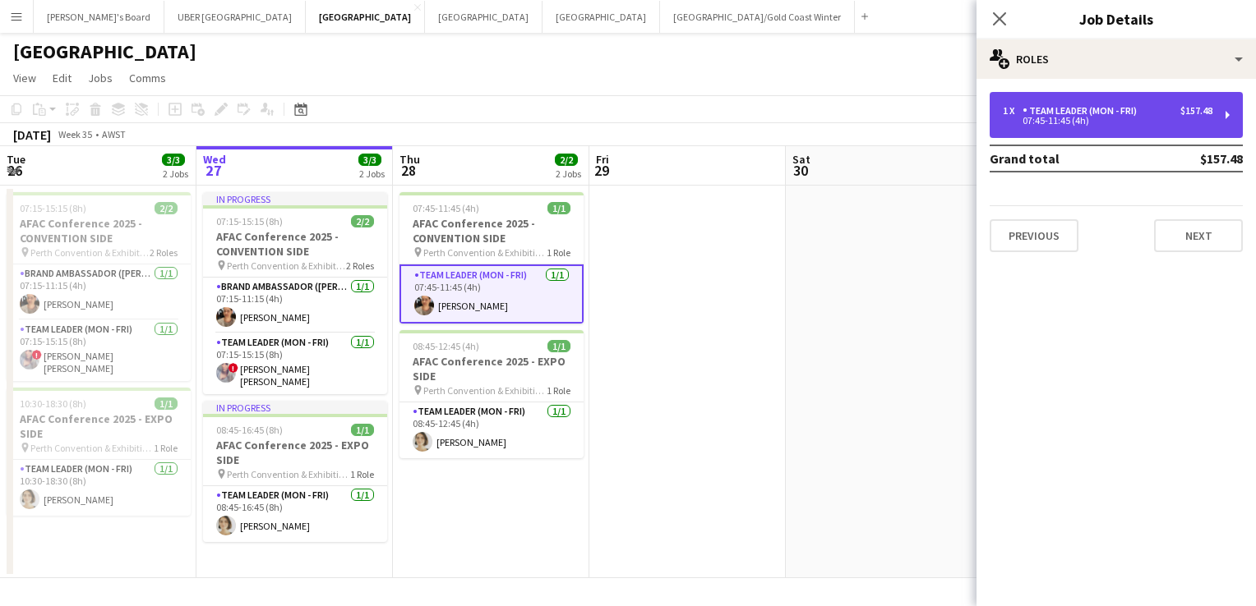
click at [1058, 112] on div "Team Leader (Mon - Fri)" at bounding box center [1082, 111] width 121 height 12
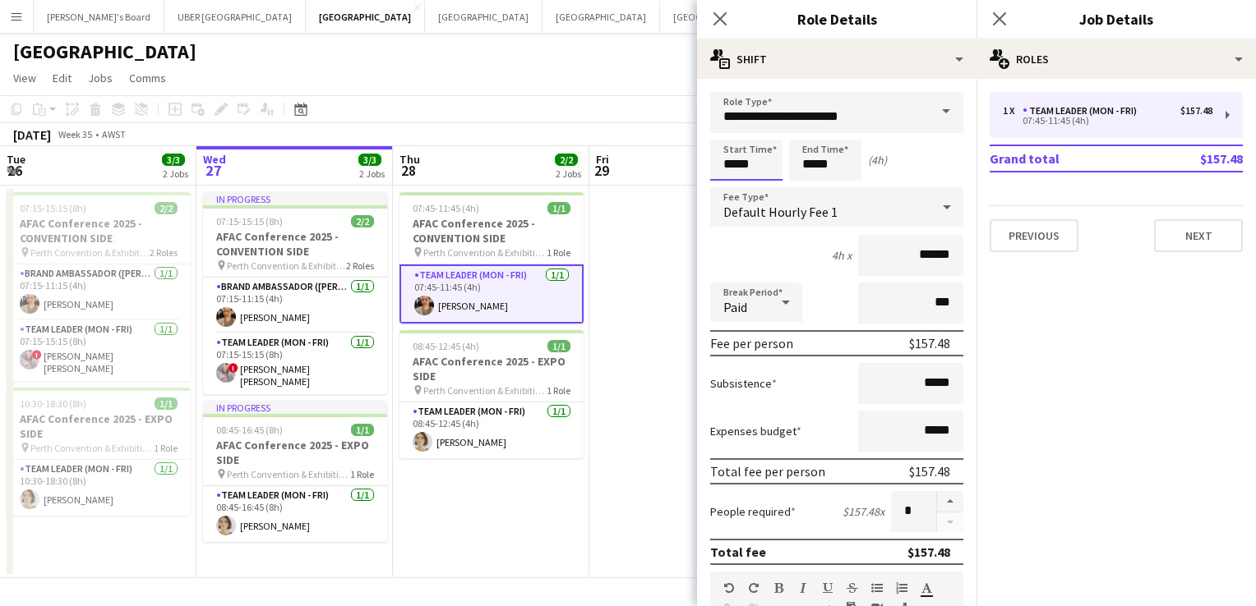
click at [766, 164] on input "*****" at bounding box center [746, 160] width 72 height 41
type input "*****"
click at [996, 16] on icon at bounding box center [999, 19] width 16 height 16
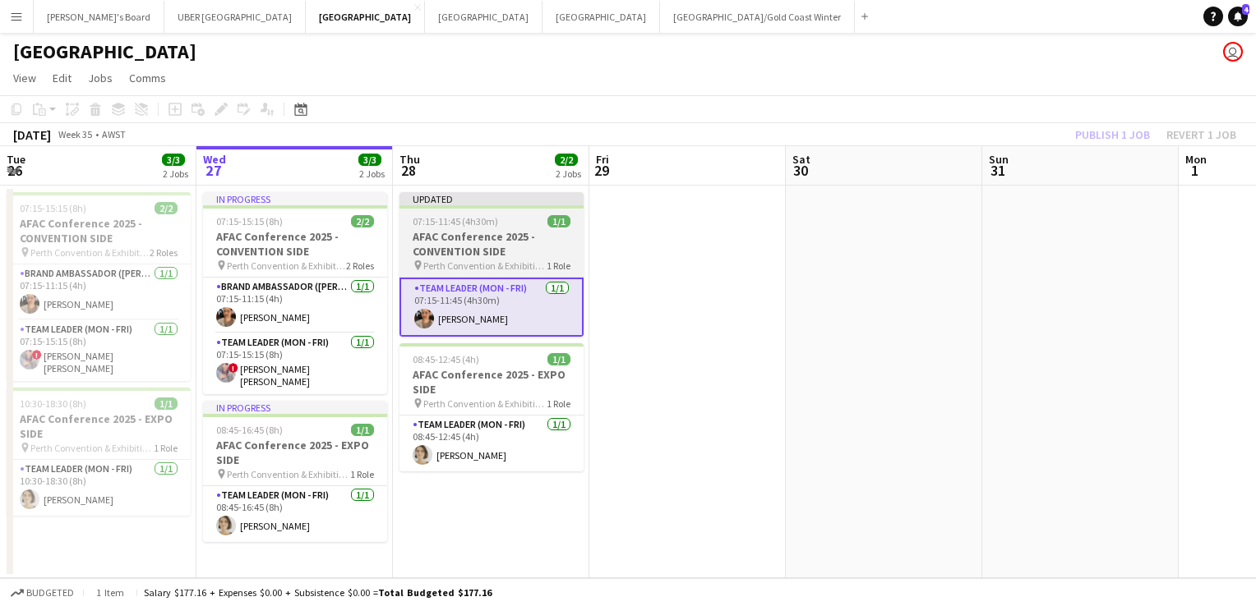
click at [520, 223] on div "07:15-11:45 (4h30m) 1/1" at bounding box center [491, 221] width 184 height 12
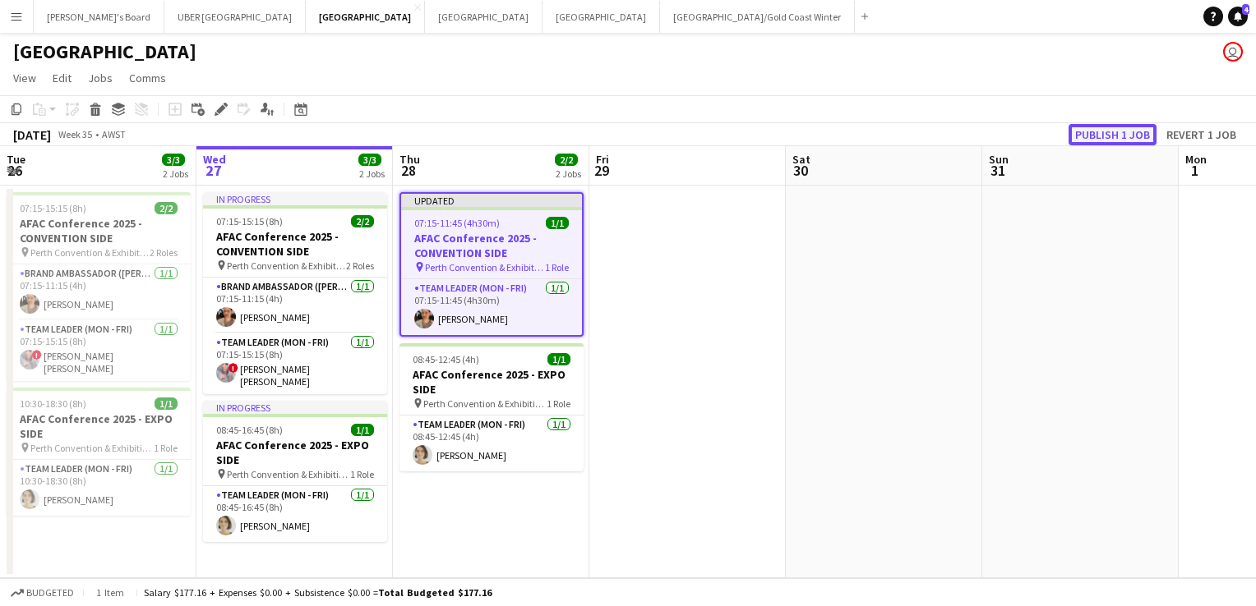
click at [1094, 136] on button "Publish 1 job" at bounding box center [1112, 134] width 88 height 21
